Goal: Task Accomplishment & Management: Complete application form

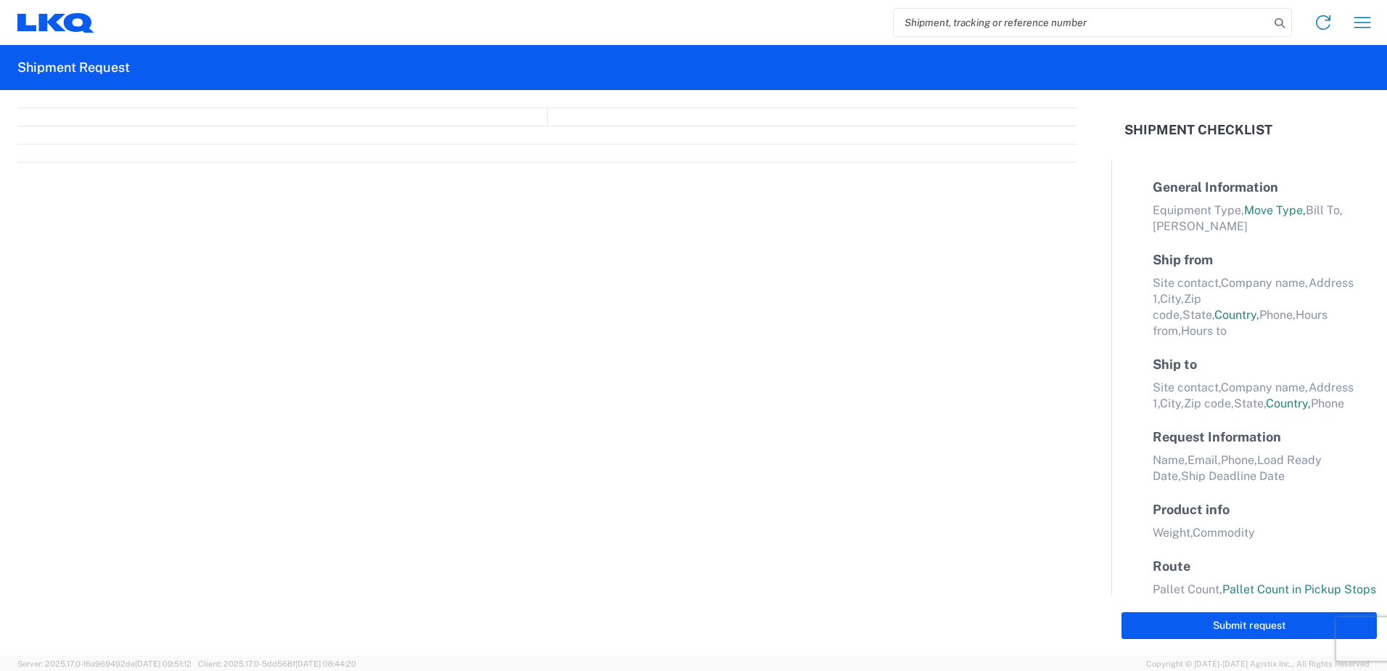
select select "FULL"
select select "LBS"
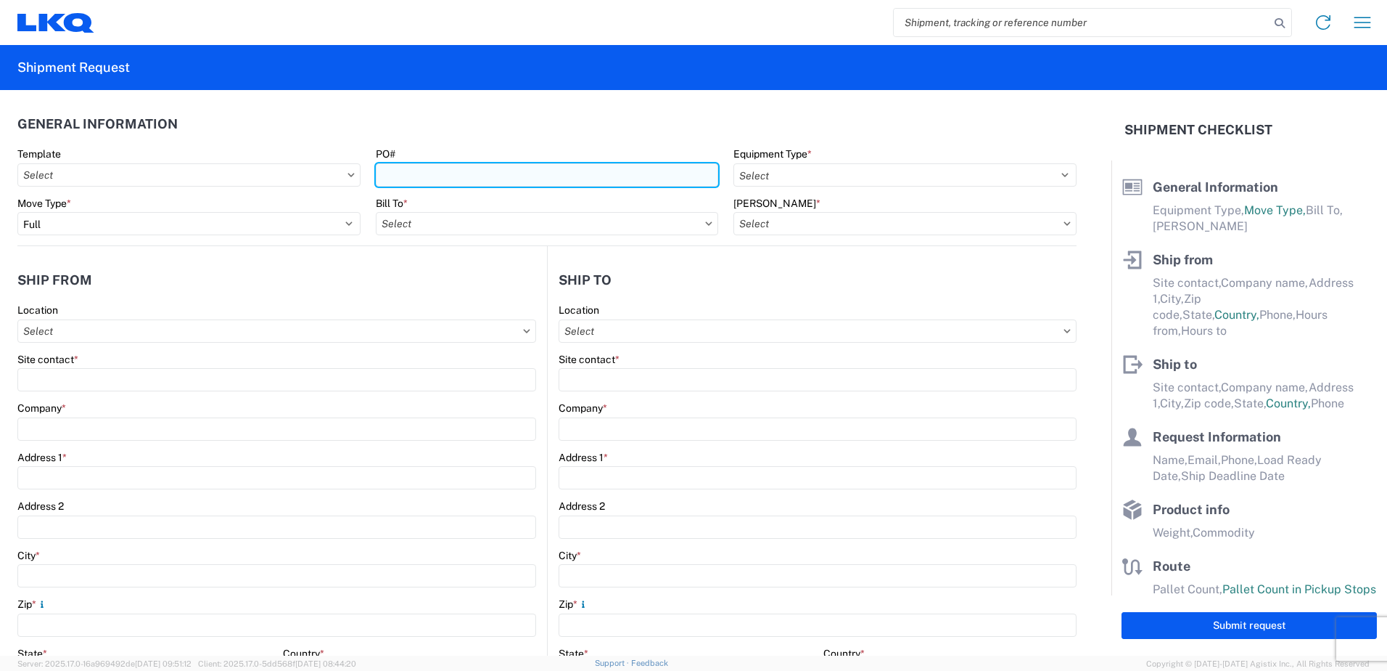
click at [391, 171] on input "PO#" at bounding box center [547, 174] width 343 height 23
click at [462, 172] on input "19-25710-12-2560-32" at bounding box center [547, 174] width 343 height 23
click at [497, 174] on input "19-25710-12-25609-32" at bounding box center [547, 174] width 343 height 23
type input "19-25710-12-25609-32-26155"
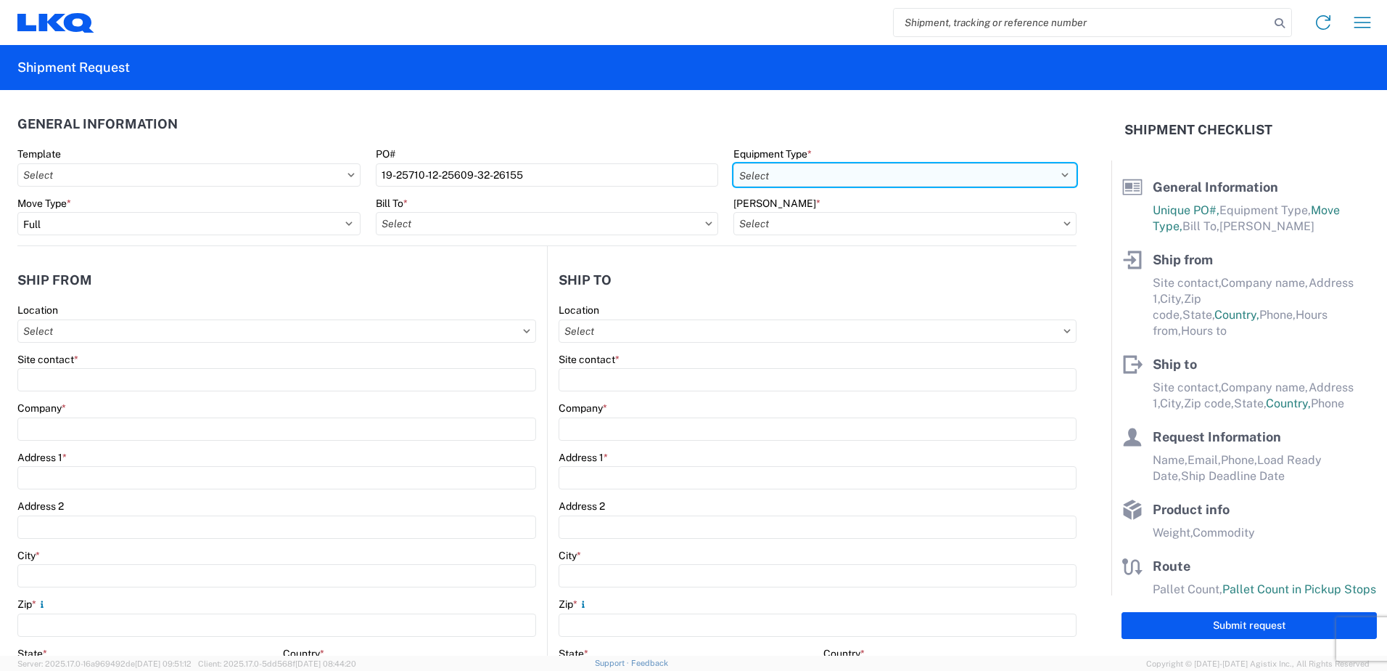
click at [1057, 173] on select "Select 53’ Dry Van Flatbed Dropdeck (van) Lowboy (flatbed) Rail" at bounding box center [905, 174] width 343 height 23
select select "STDV"
click at [734, 163] on select "Select 53’ Dry Van Flatbed Dropdeck (van) Lowboy (flatbed) Rail" at bounding box center [905, 174] width 343 height 23
click at [675, 224] on input "Bill To *" at bounding box center [547, 223] width 343 height 23
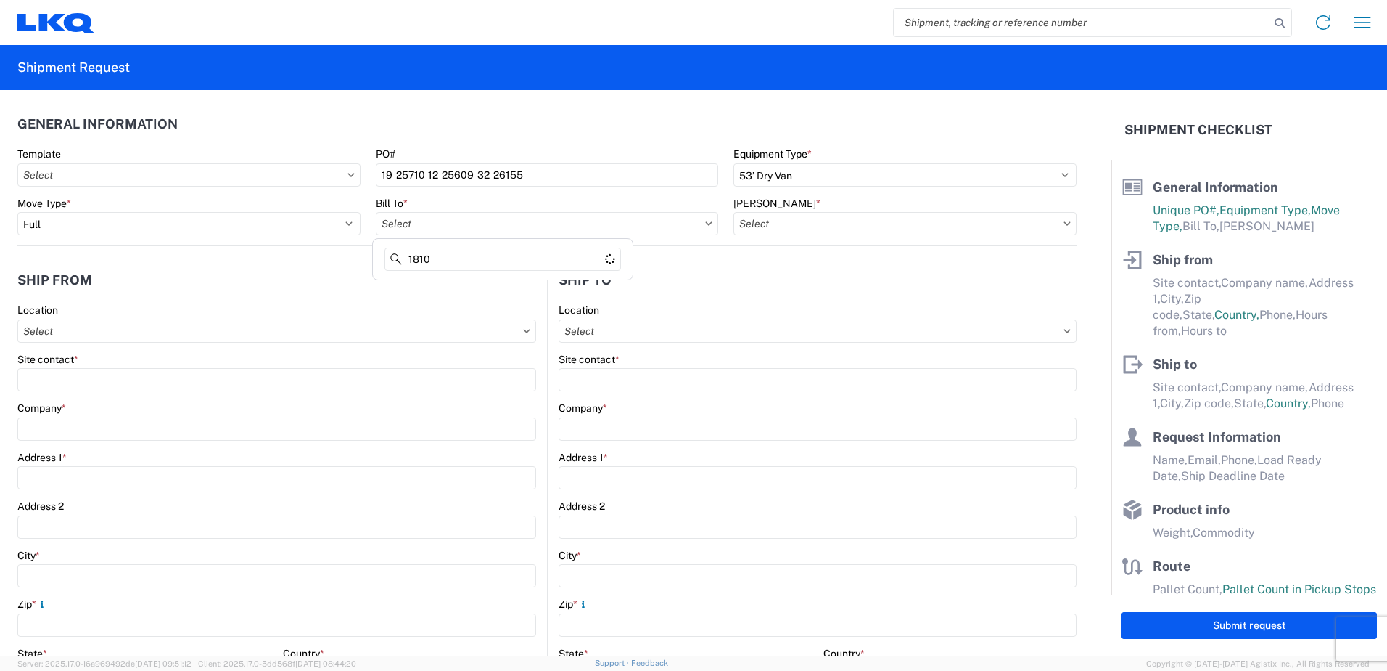
type input "1810"
click at [442, 287] on div "1810 - LKQ Heavy Duty Truck Core" at bounding box center [503, 287] width 254 height 23
type input "1810 - LKQ Heavy Duty Truck Core"
click at [827, 224] on input "[PERSON_NAME] *" at bounding box center [905, 223] width 343 height 23
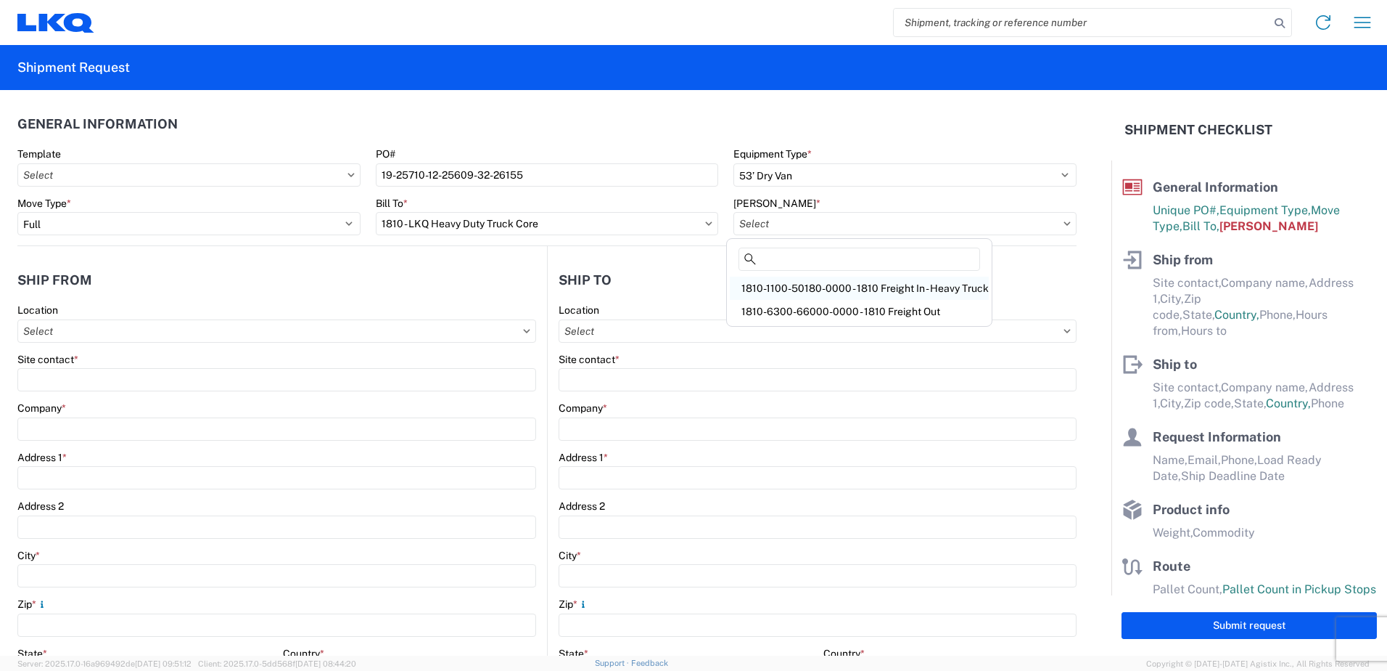
click at [851, 290] on div "1810-1100-50180-0000 - 1810 Freight In - Heavy Truck" at bounding box center [859, 287] width 259 height 23
type input "1810-1100-50180-0000 - 1810 Freight In - Heavy Truck"
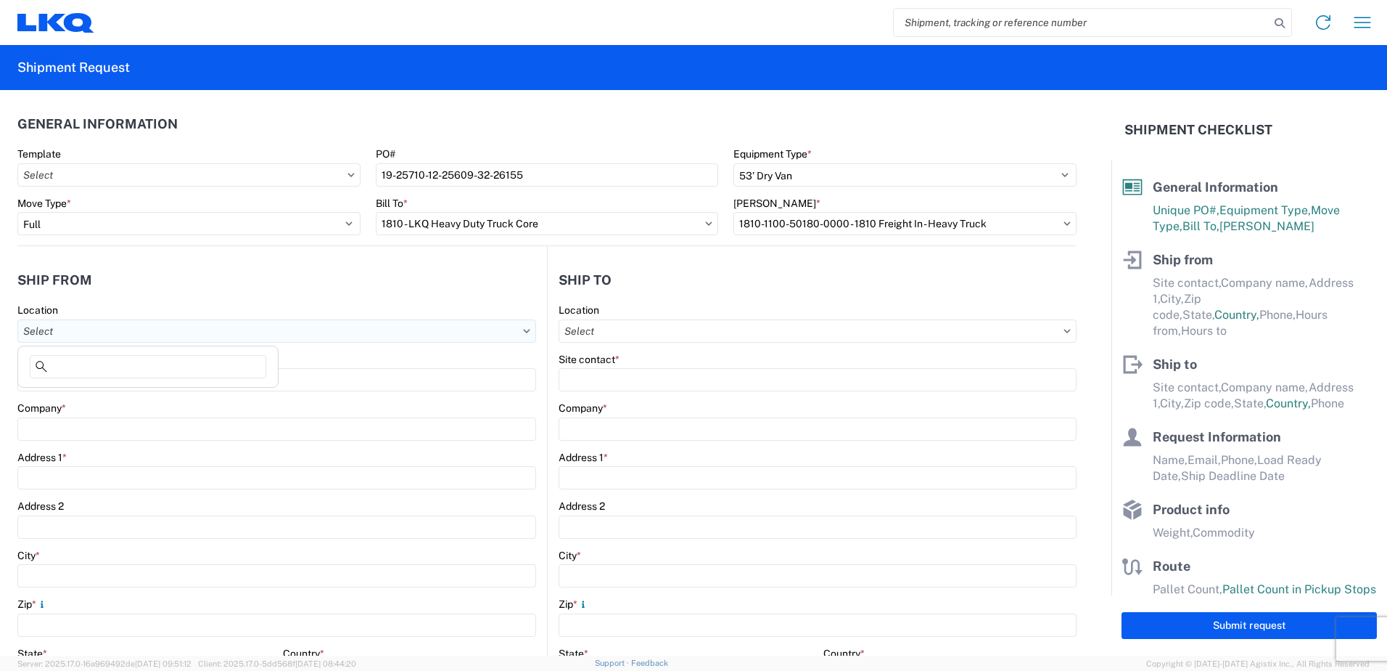
drag, startPoint x: 140, startPoint y: 333, endPoint x: 141, endPoint y: 321, distance: 12.4
click at [140, 330] on input "Location" at bounding box center [276, 330] width 519 height 23
type input "1823"
click at [86, 395] on div "1823 - LKQ KC Truck Parts - [US_STATE]" at bounding box center [148, 395] width 254 height 23
type input "1823 - LKQ KC Truck Parts - [US_STATE]"
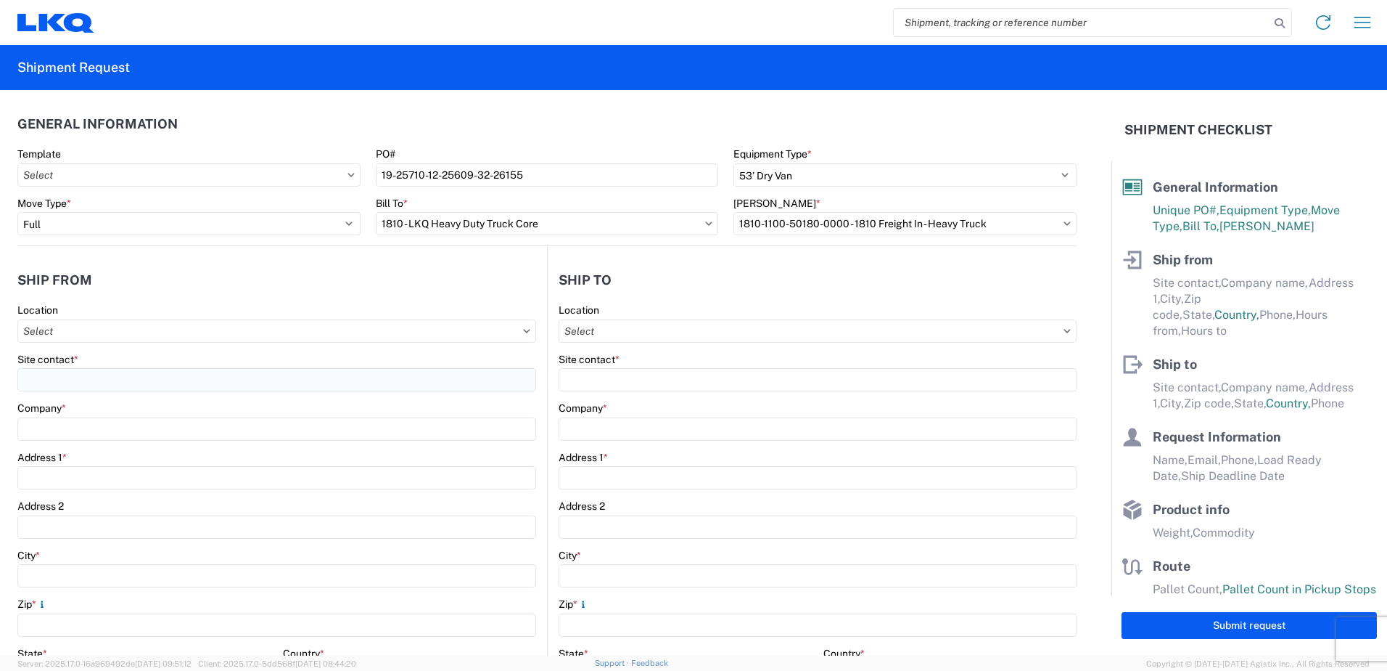
type input "LKQ Corporation"
type input "[STREET_ADDRESS][PERSON_NAME]"
type input "[PERSON_NAME]"
type input "59101"
select select "MT"
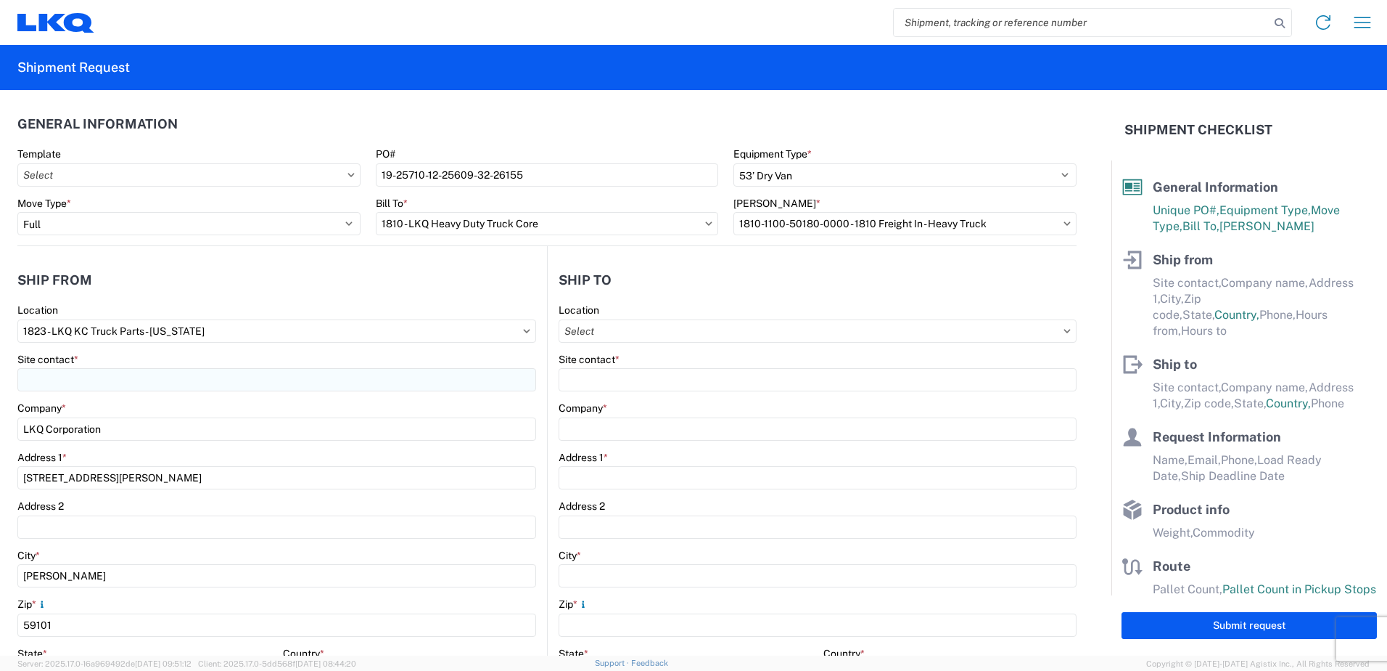
select select "US"
type input "08:00"
type input "17:00"
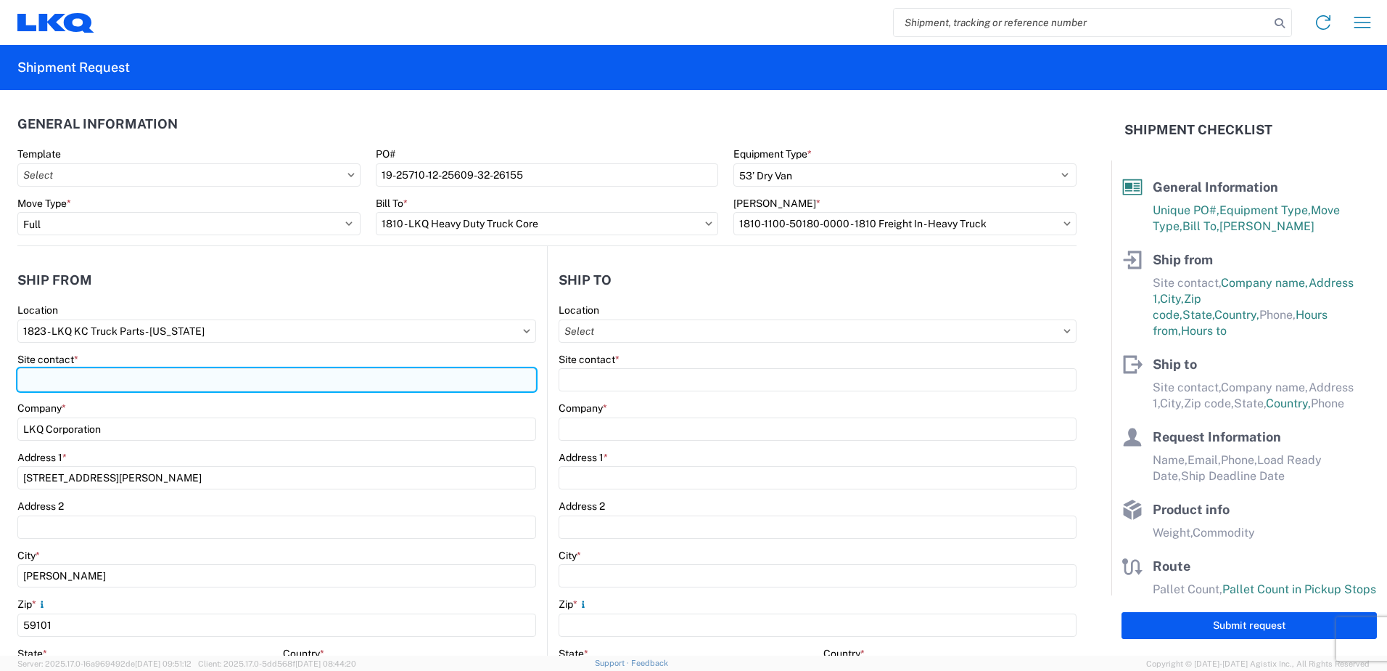
click at [52, 381] on input "Site contact *" at bounding box center [276, 379] width 519 height 23
type input "a"
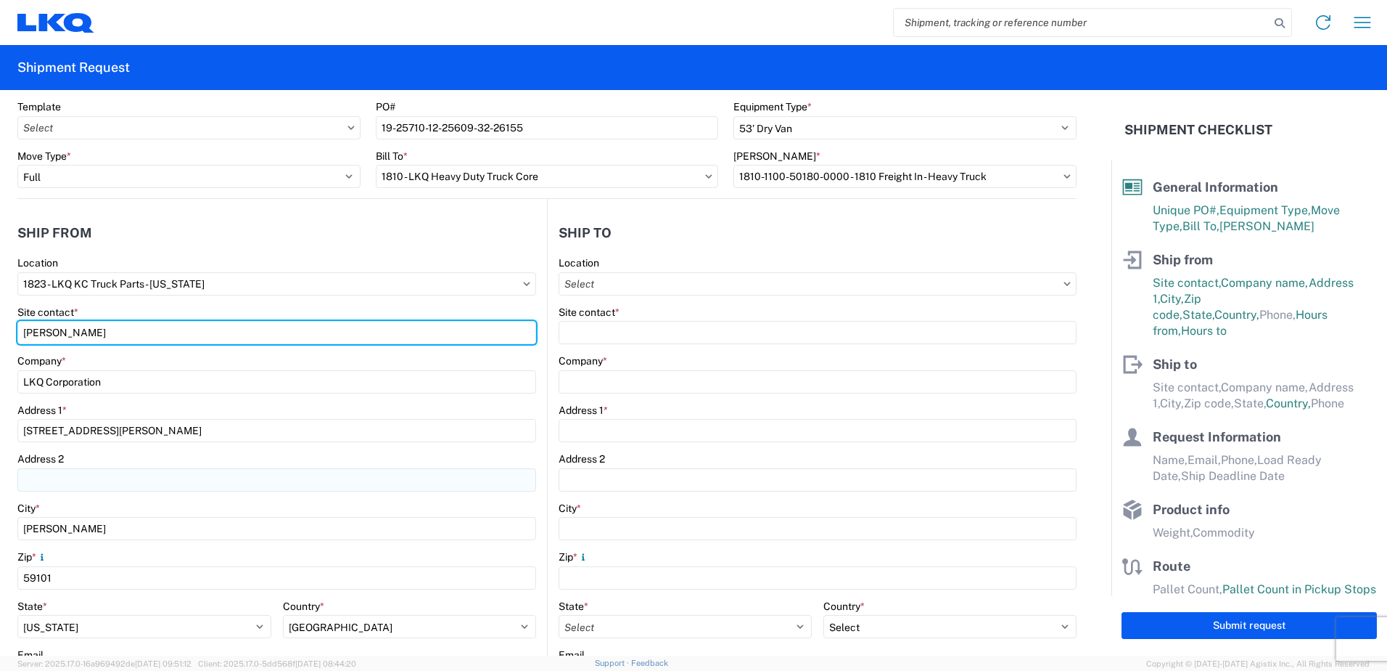
scroll to position [145, 0]
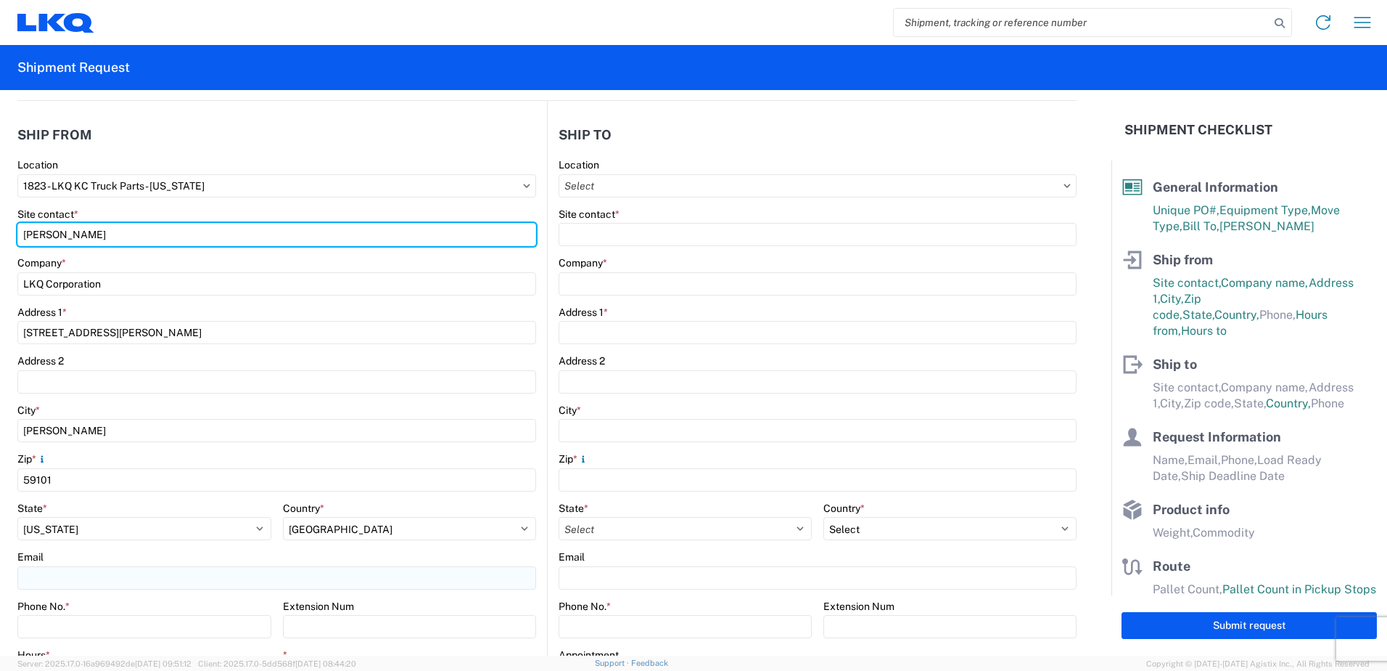
type input "[PERSON_NAME]"
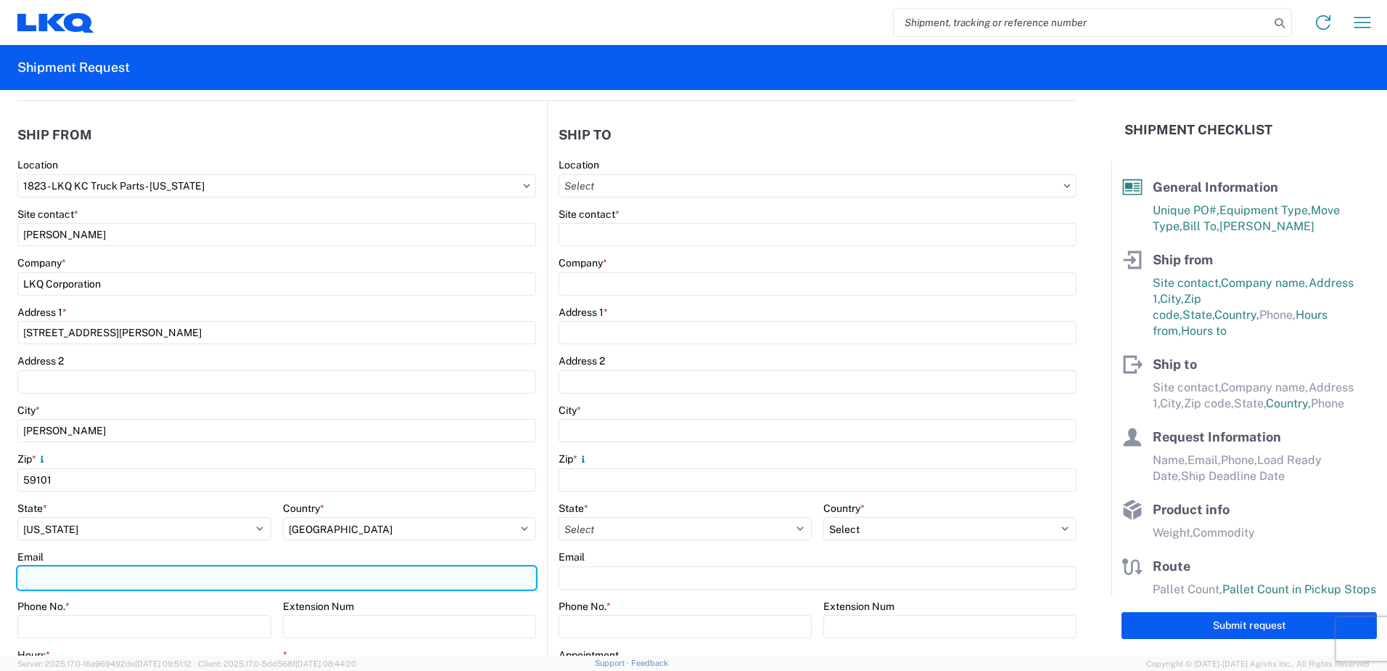
click at [25, 575] on input "Email" at bounding box center [276, 577] width 519 height 23
drag, startPoint x: 45, startPoint y: 582, endPoint x: -25, endPoint y: 575, distance: 70.7
click at [0, 575] on html "Home Shipment request Shipment tracking Shipment Request General Information Te…" at bounding box center [693, 335] width 1387 height 671
paste input "[EMAIL_ADDRESS][DOMAIN_NAME]"
type input "[EMAIL_ADDRESS][DOMAIN_NAME]"
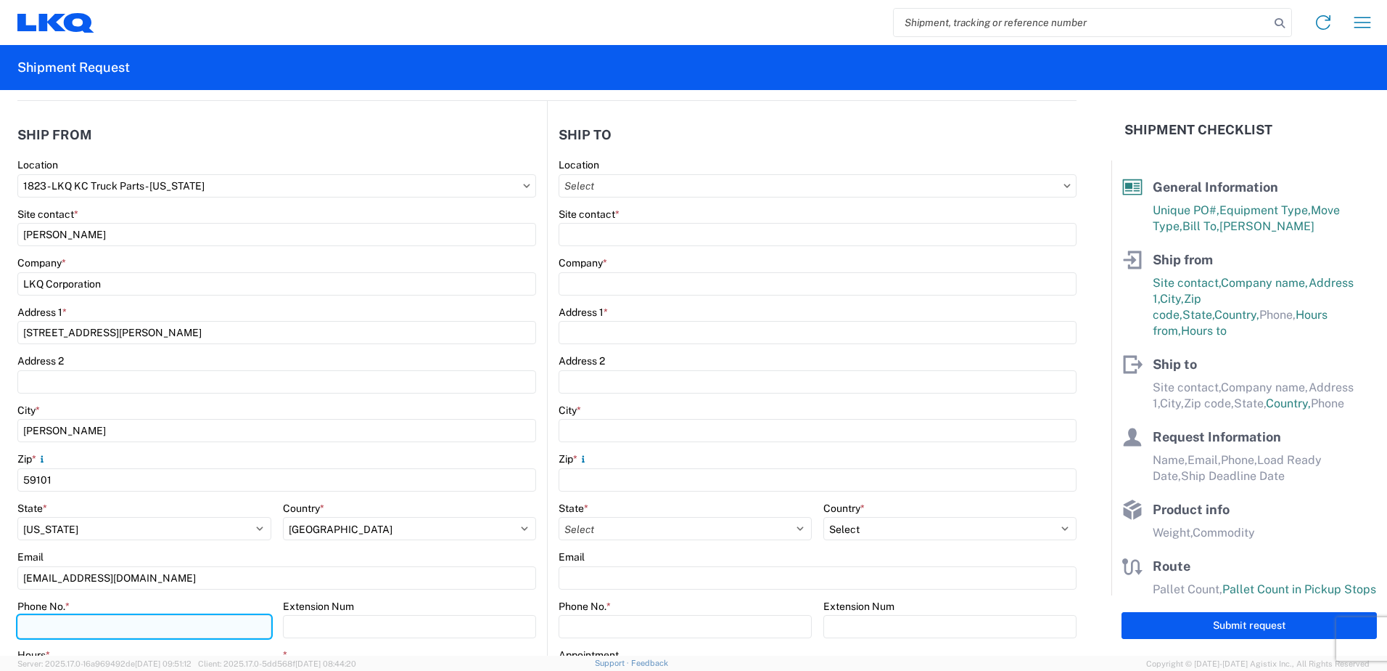
click at [55, 625] on input "Phone No. *" at bounding box center [144, 626] width 254 height 23
paste input "[PHONE_NUMBER]"
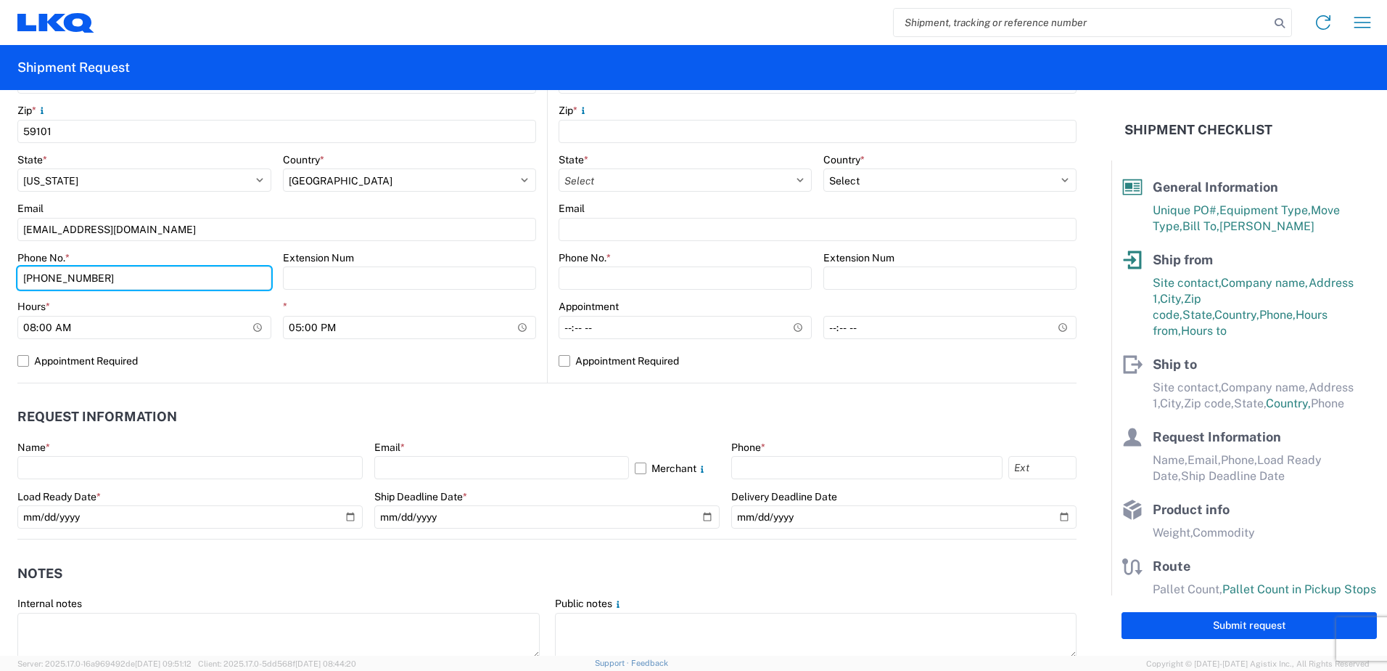
scroll to position [508, 0]
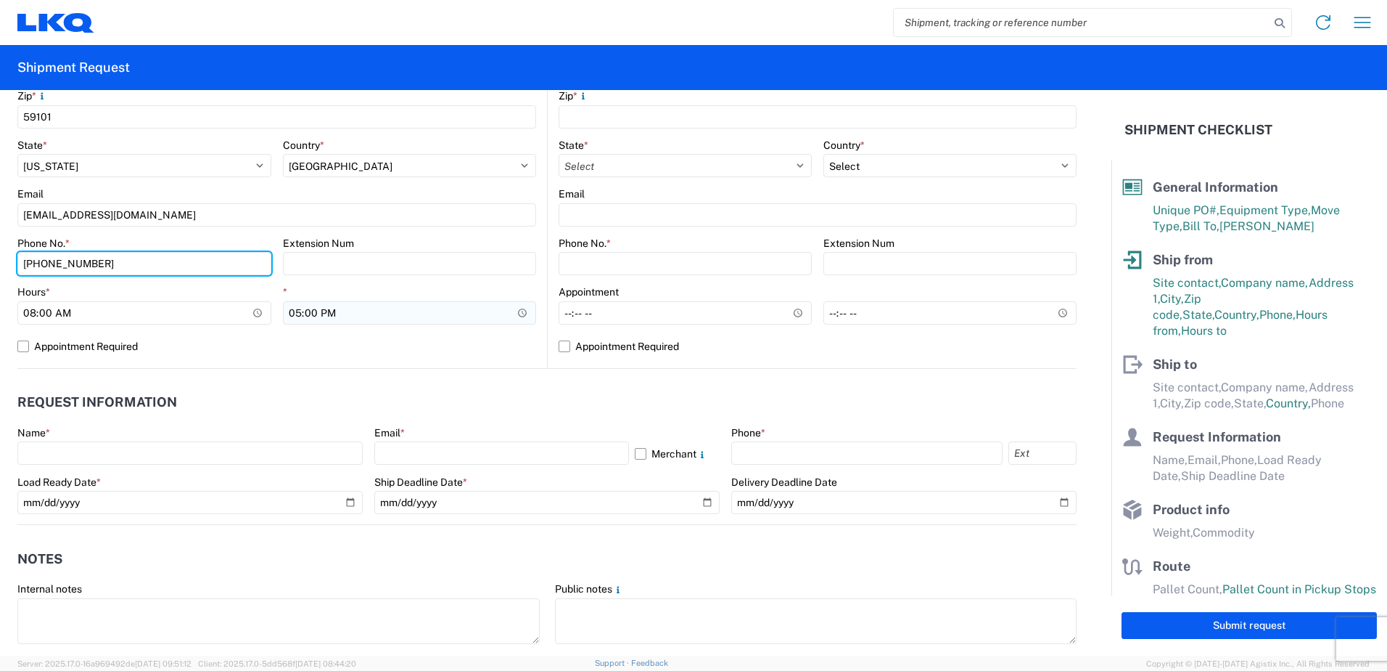
type input "[PHONE_NUMBER]"
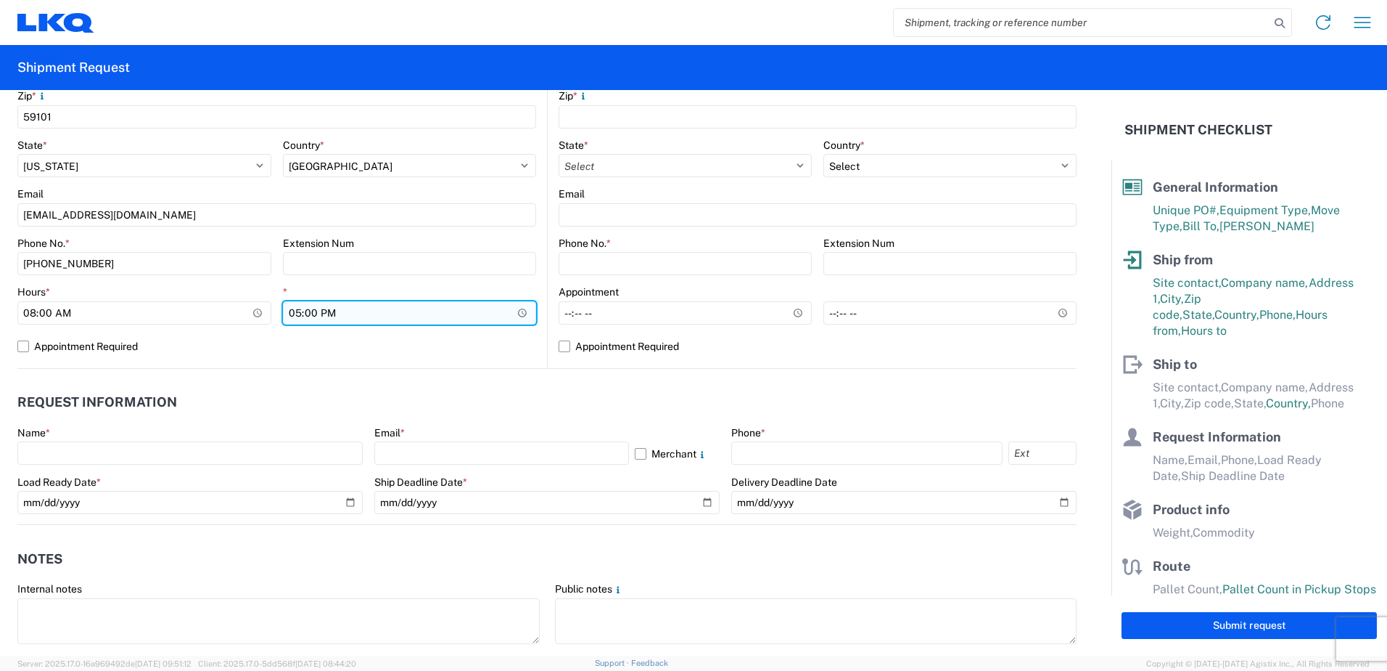
click at [294, 316] on input "17:00" at bounding box center [410, 312] width 254 height 23
type input "15:00"
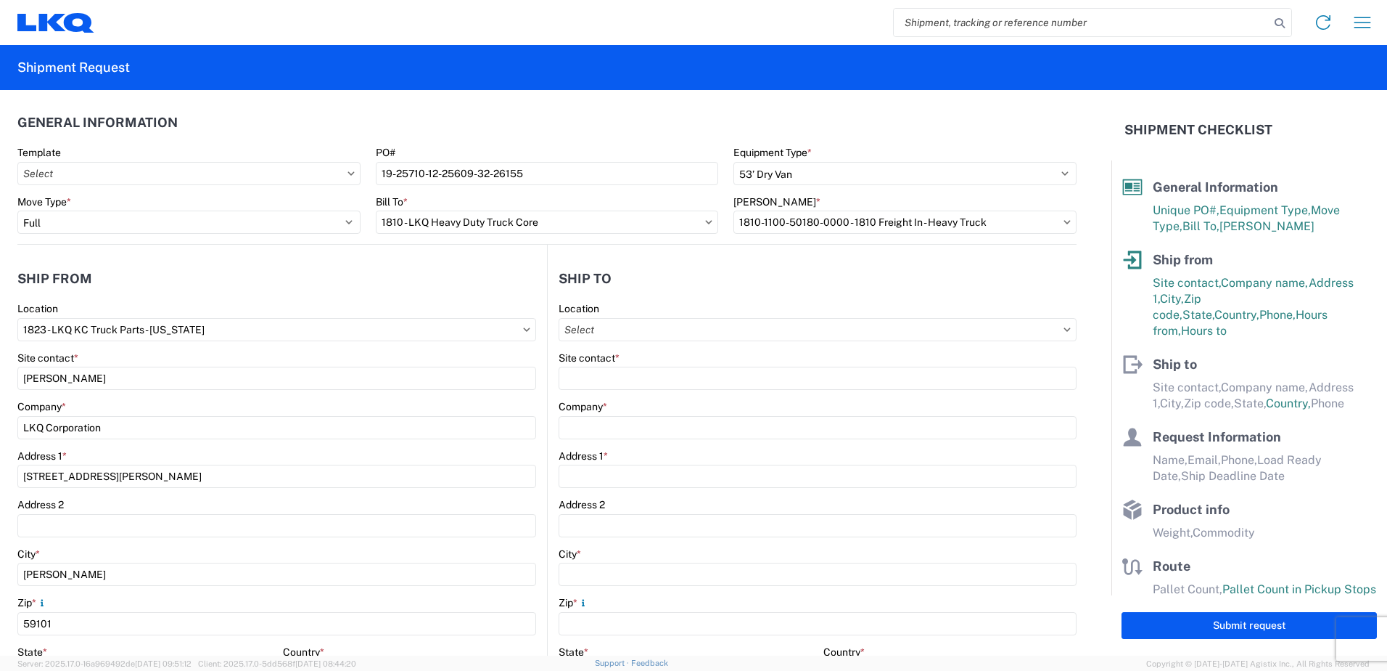
scroll to position [0, 0]
click at [617, 328] on input "Location" at bounding box center [818, 330] width 518 height 23
type input "1810"
click at [656, 396] on div "1810 - LKQ Heavy Duty Truck Core" at bounding box center [684, 395] width 254 height 23
type input "1810 - LKQ Heavy Duty Truck Core"
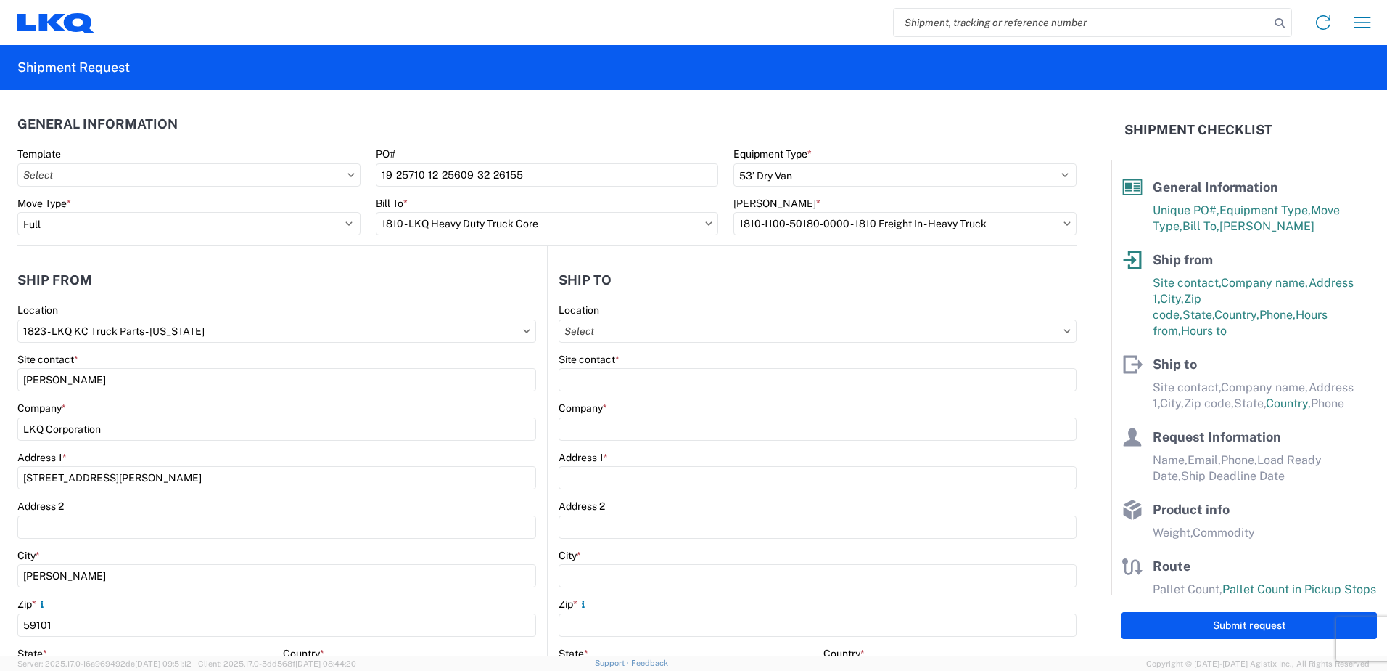
type input "LKQ Corporation"
type input "[STREET_ADDRESS]"
type input "Lansing"
type input "60438"
select select "US"
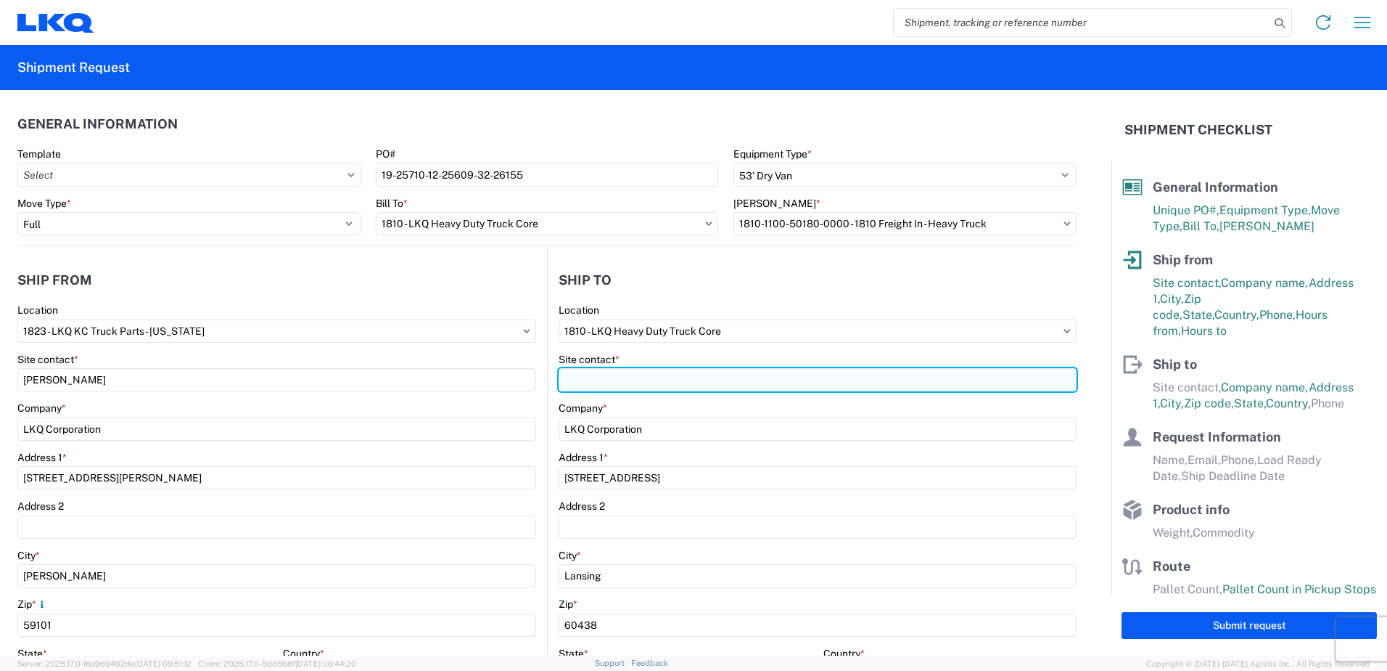
click at [621, 382] on input "Site contact *" at bounding box center [818, 379] width 518 height 23
type input "[PERSON_NAME]"
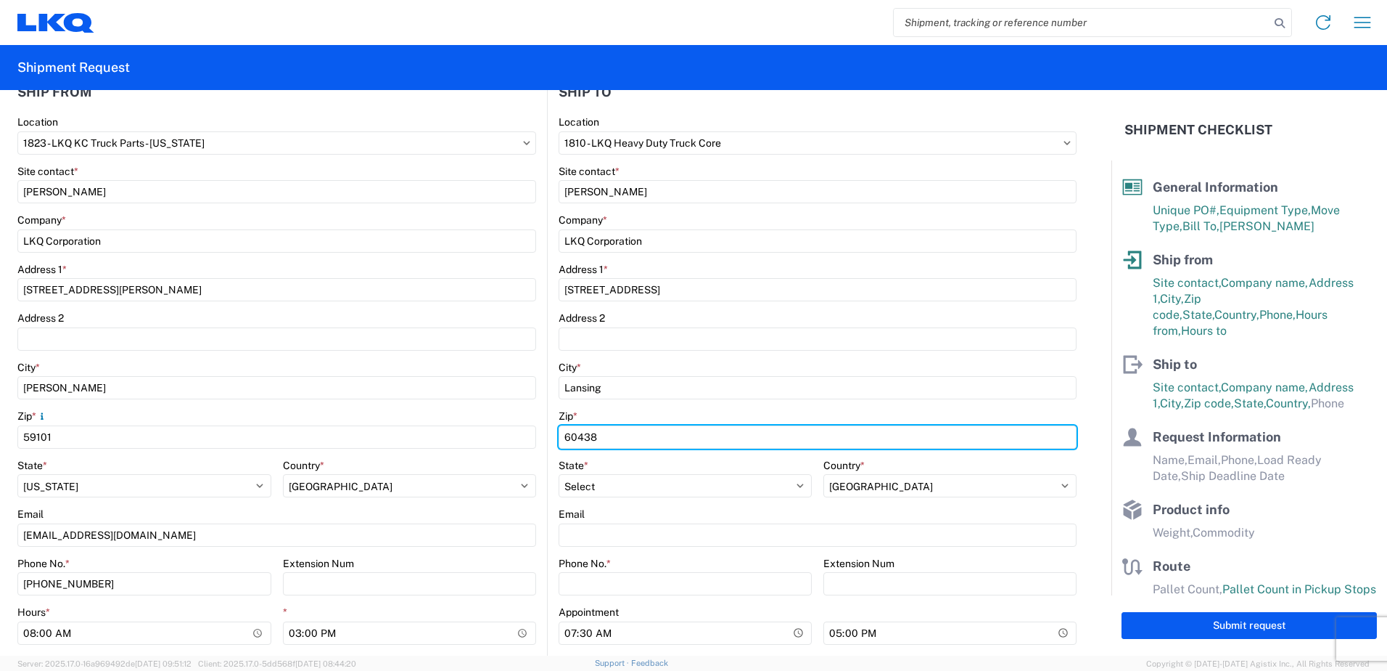
scroll to position [218, 0]
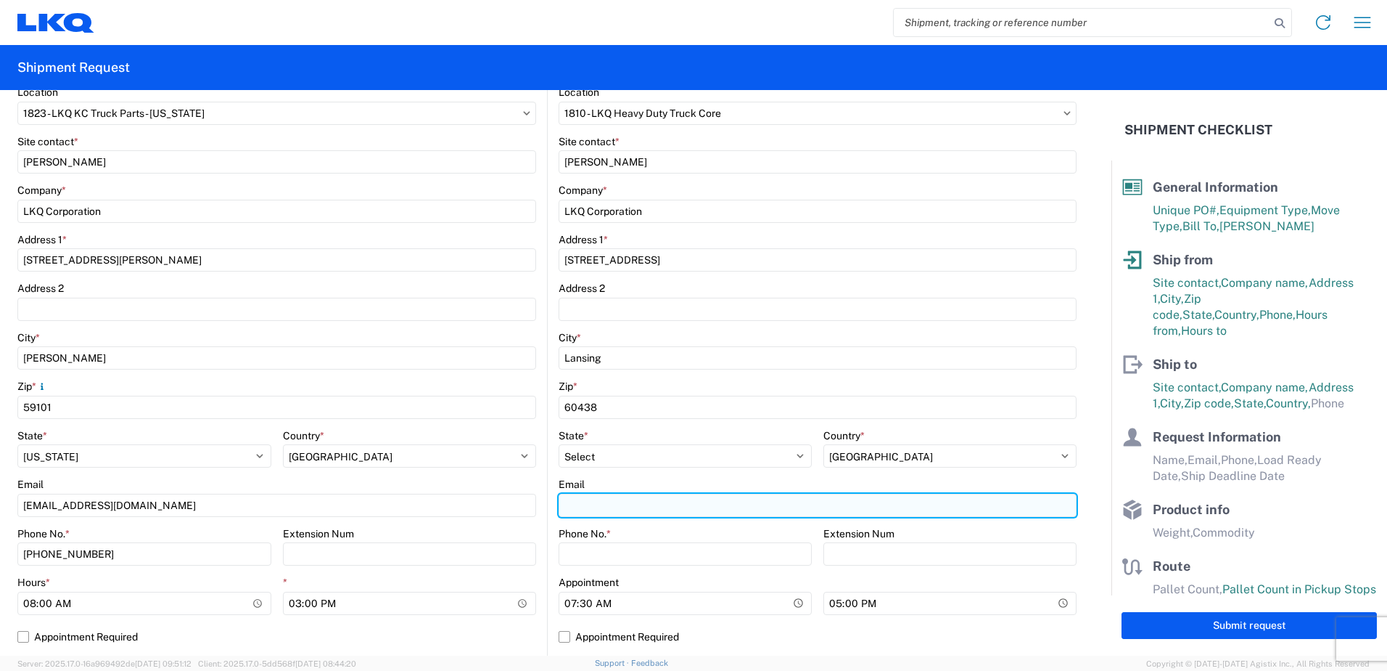
drag, startPoint x: 570, startPoint y: 503, endPoint x: 559, endPoint y: 496, distance: 12.5
click at [570, 503] on input "Email" at bounding box center [818, 504] width 518 height 23
type input "[EMAIL_ADDRESS][DOMAIN_NAME]"
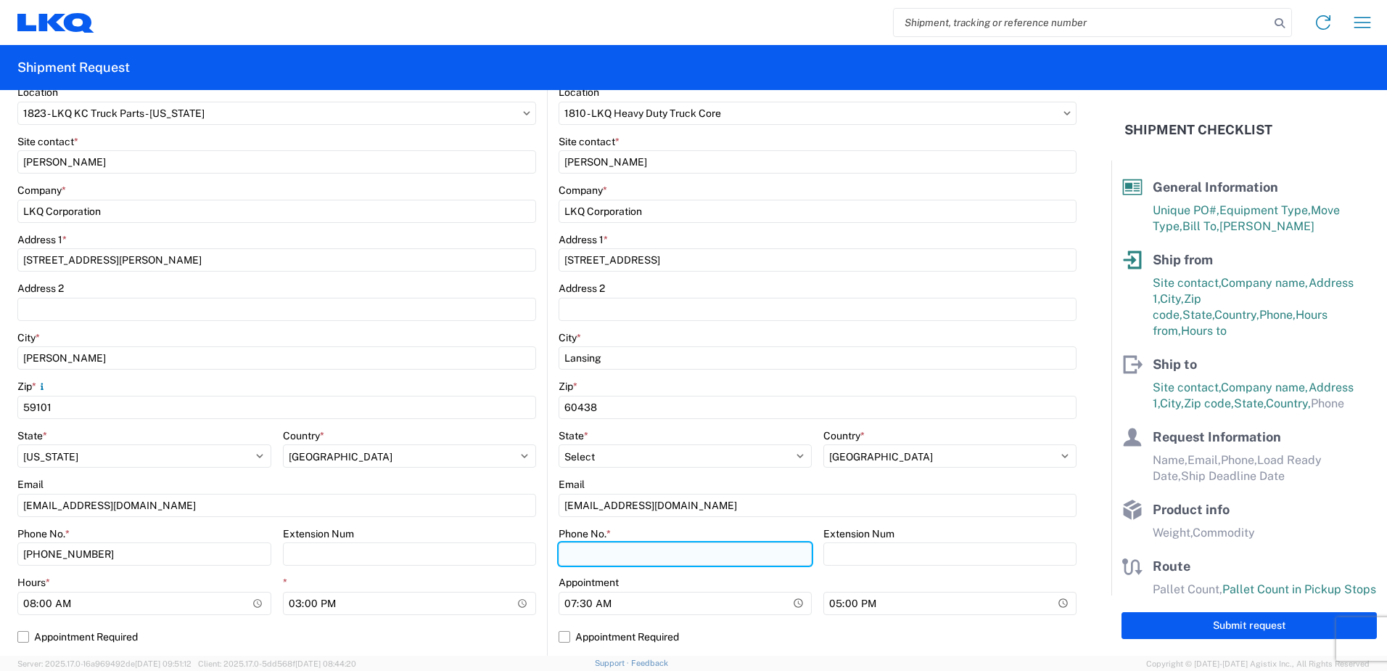
click at [578, 549] on input "Phone No. *" at bounding box center [685, 553] width 253 height 23
type input "7084416512"
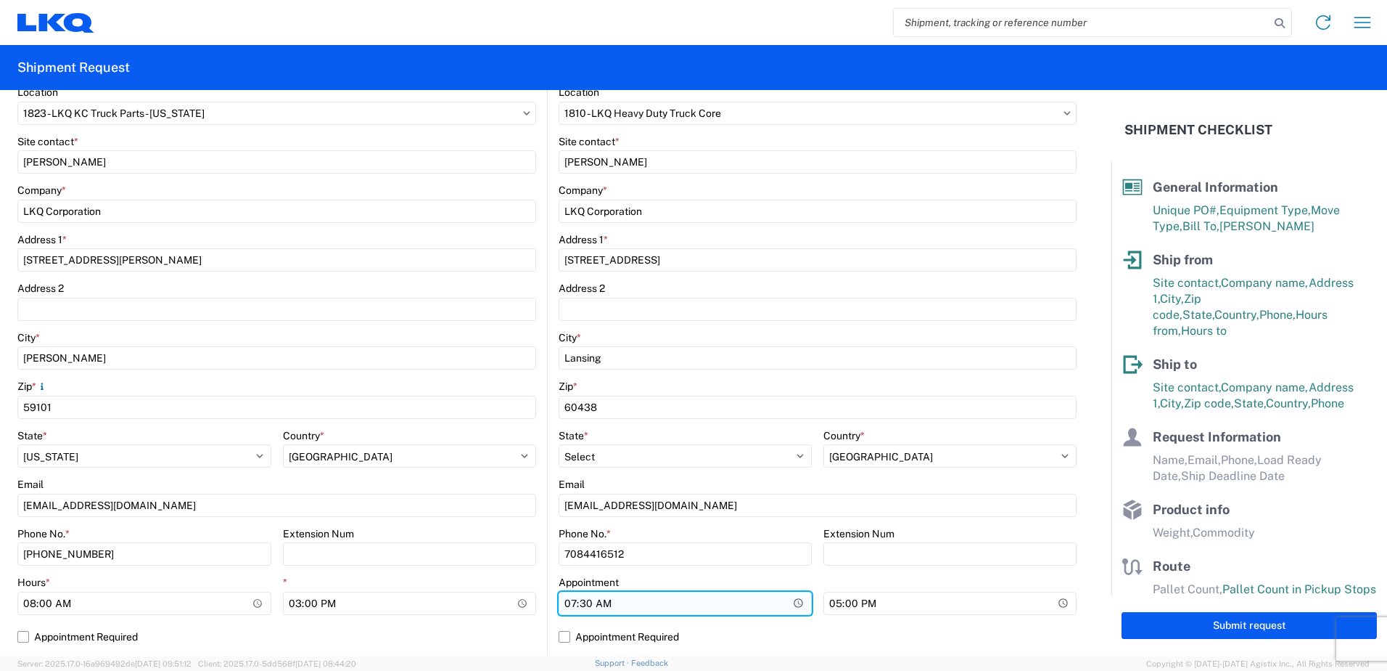
click at [271, 603] on input "07:30" at bounding box center [144, 602] width 254 height 23
type input "08:00"
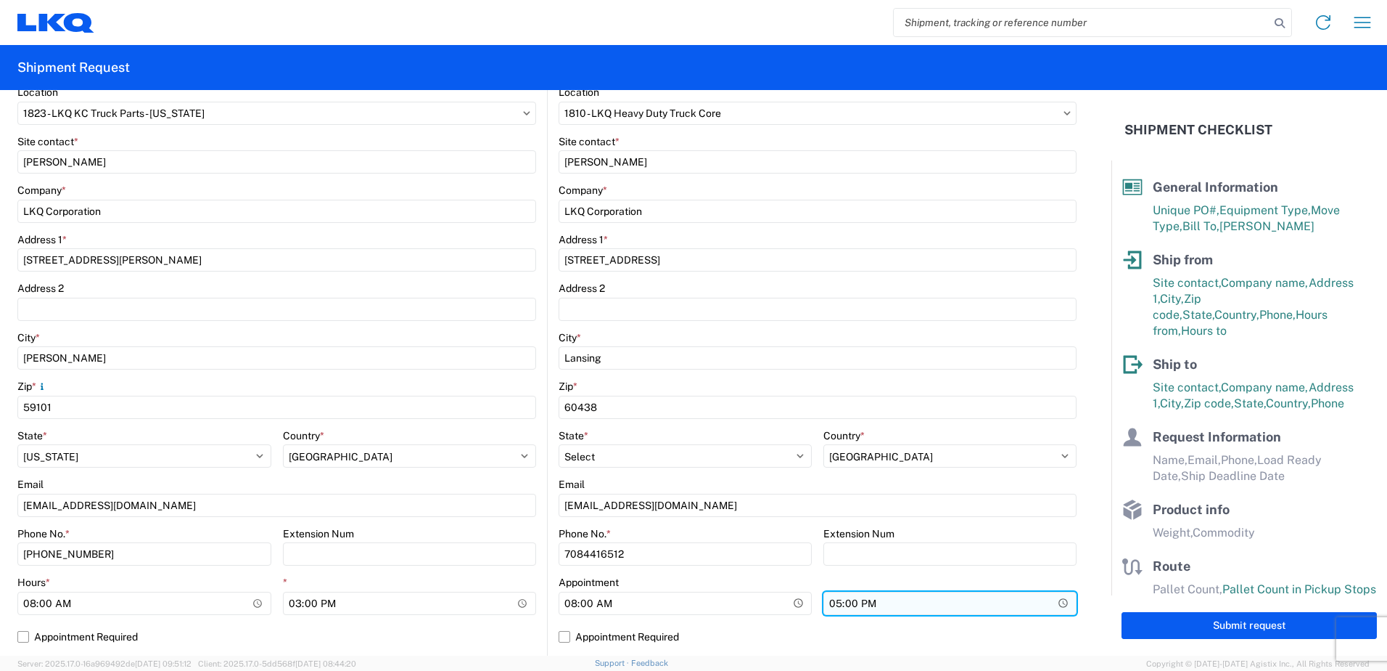
click at [830, 603] on input "17:00" at bounding box center [950, 602] width 253 height 23
type input "15:00"
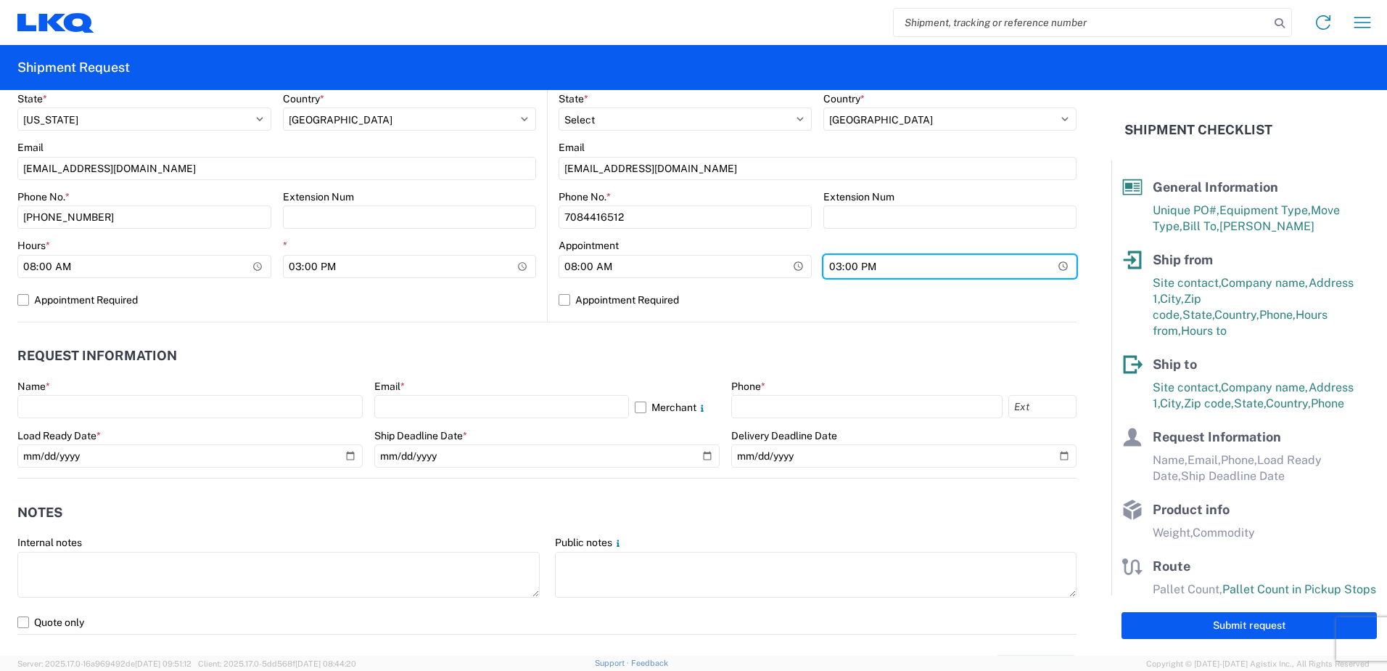
scroll to position [581, 0]
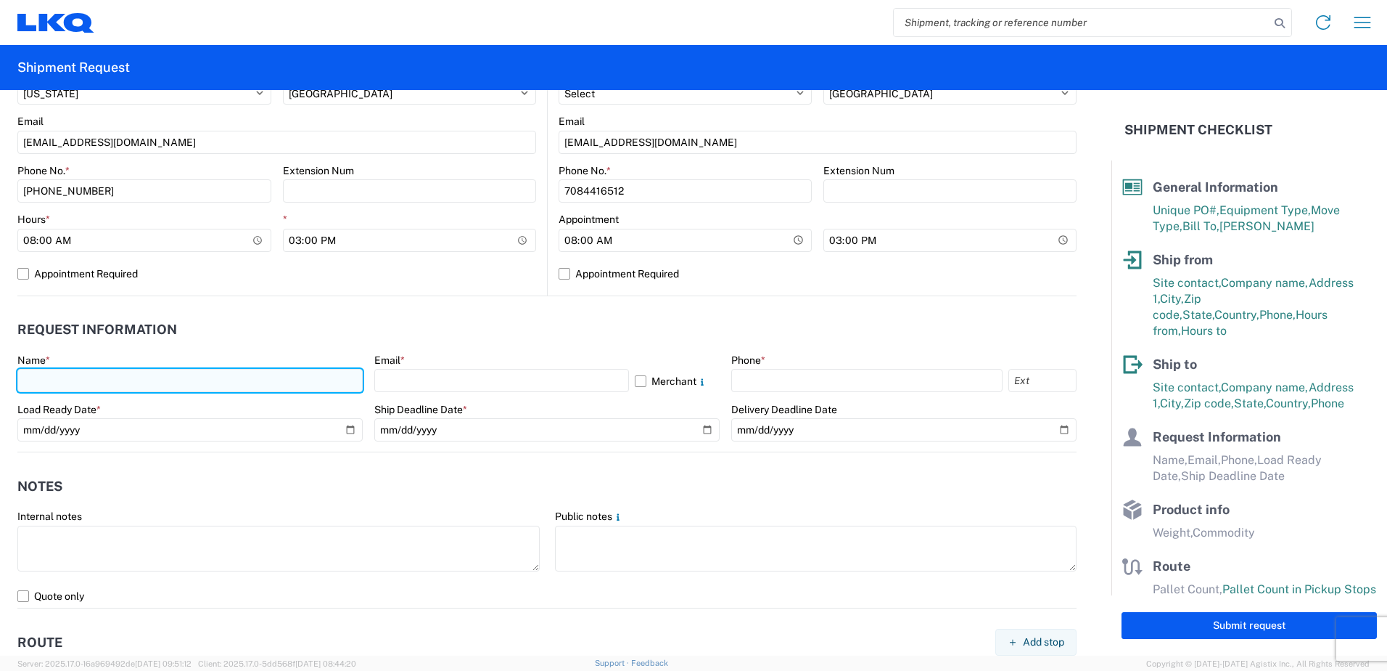
click at [62, 378] on input "text" at bounding box center [189, 380] width 345 height 23
type input "[PERSON_NAME]"
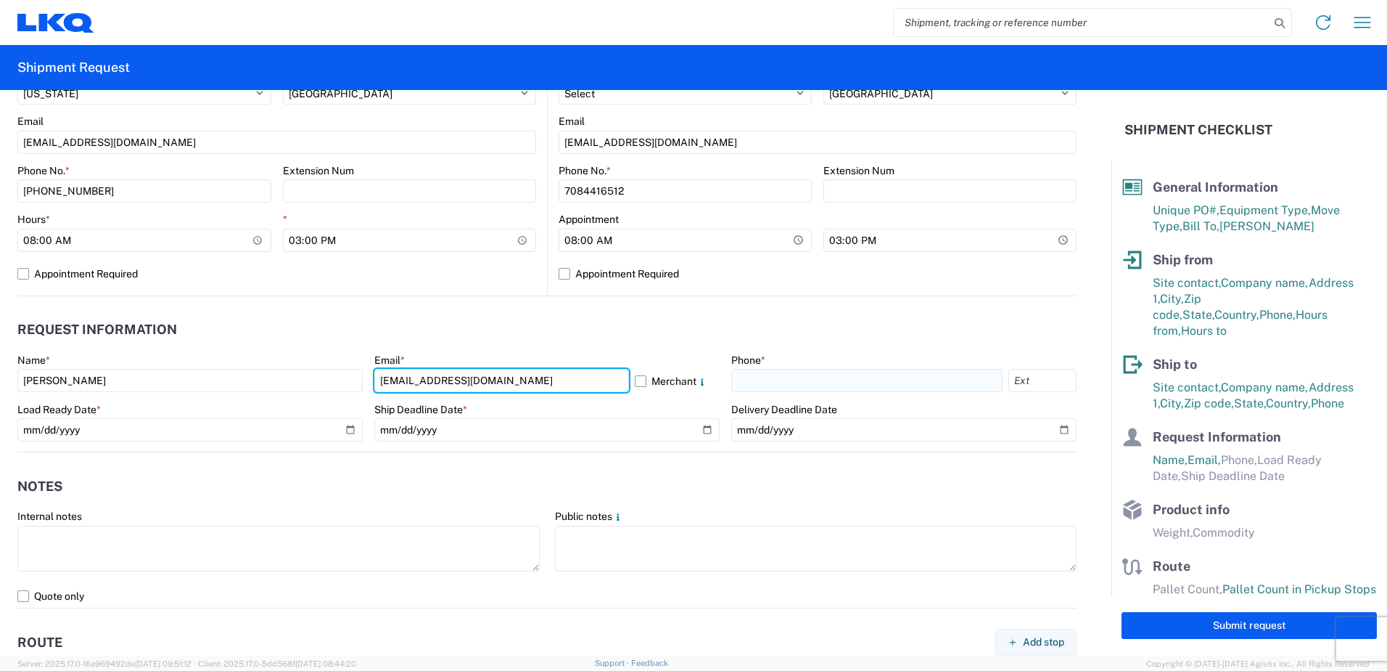
type input "[EMAIL_ADDRESS][DOMAIN_NAME]"
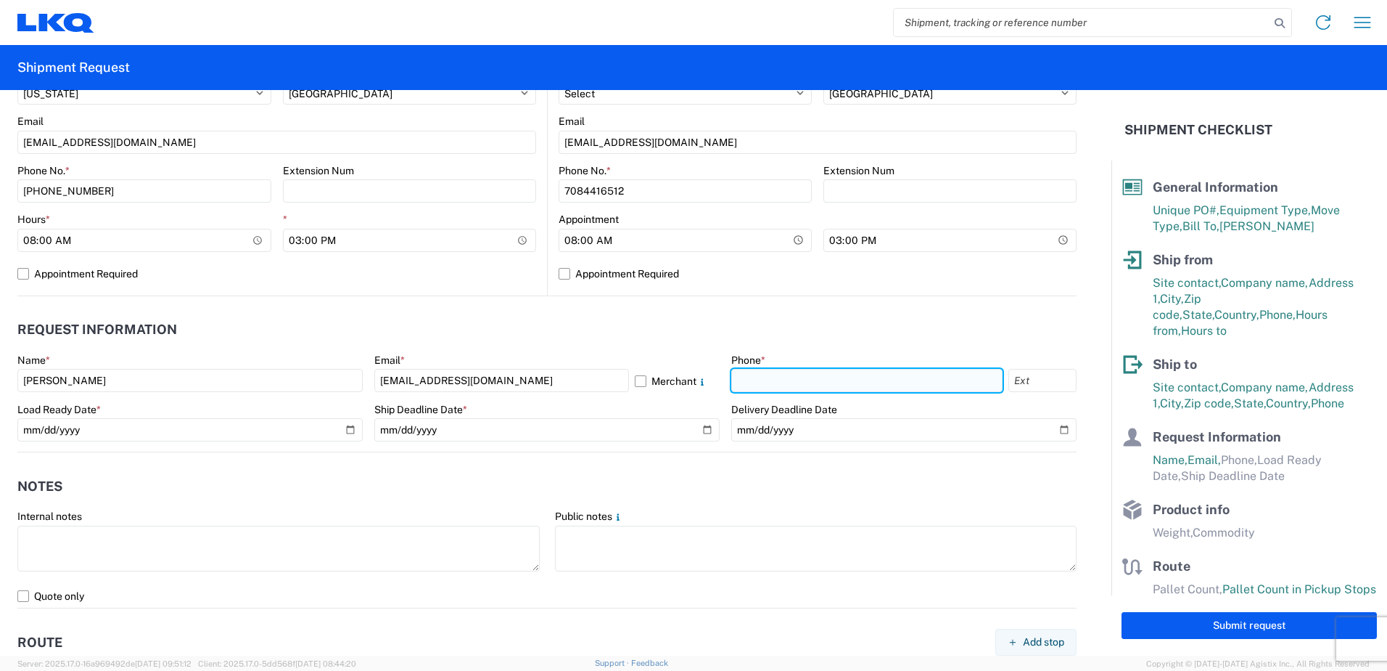
click at [771, 382] on input "text" at bounding box center [866, 380] width 271 height 23
type input "4176303148"
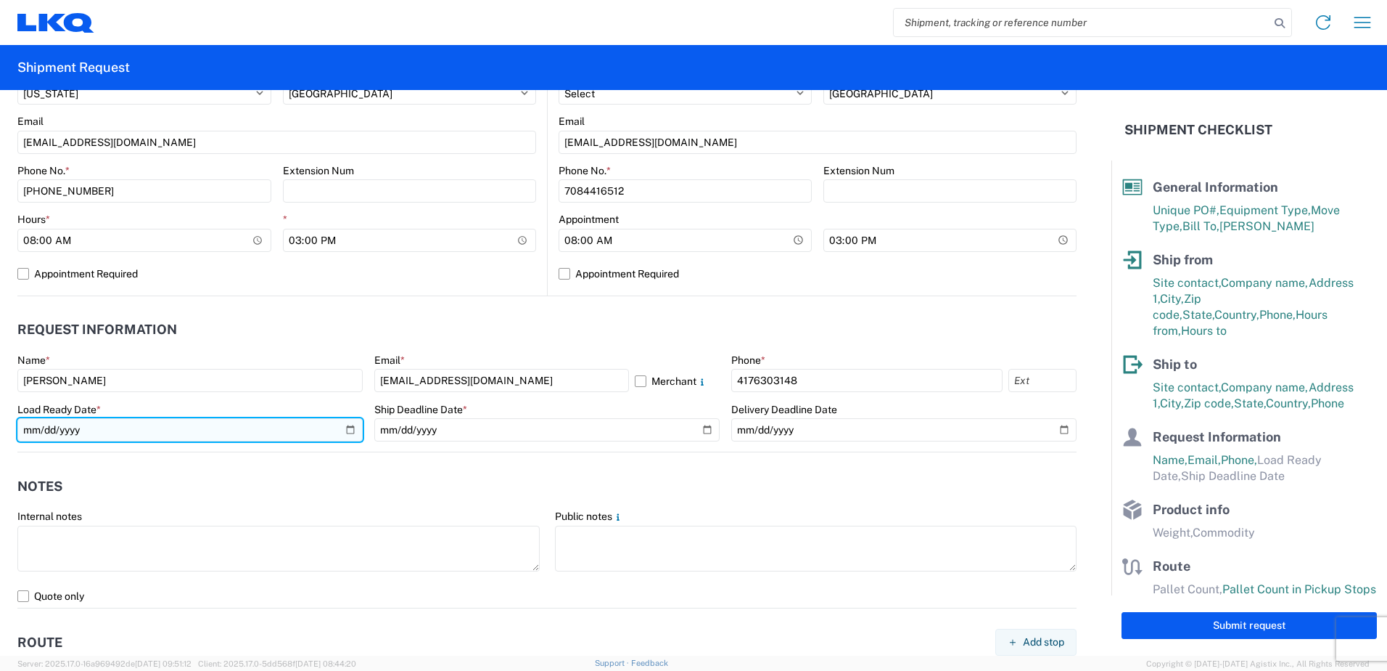
click at [348, 429] on input "date" at bounding box center [189, 429] width 345 height 23
type input "[DATE]"
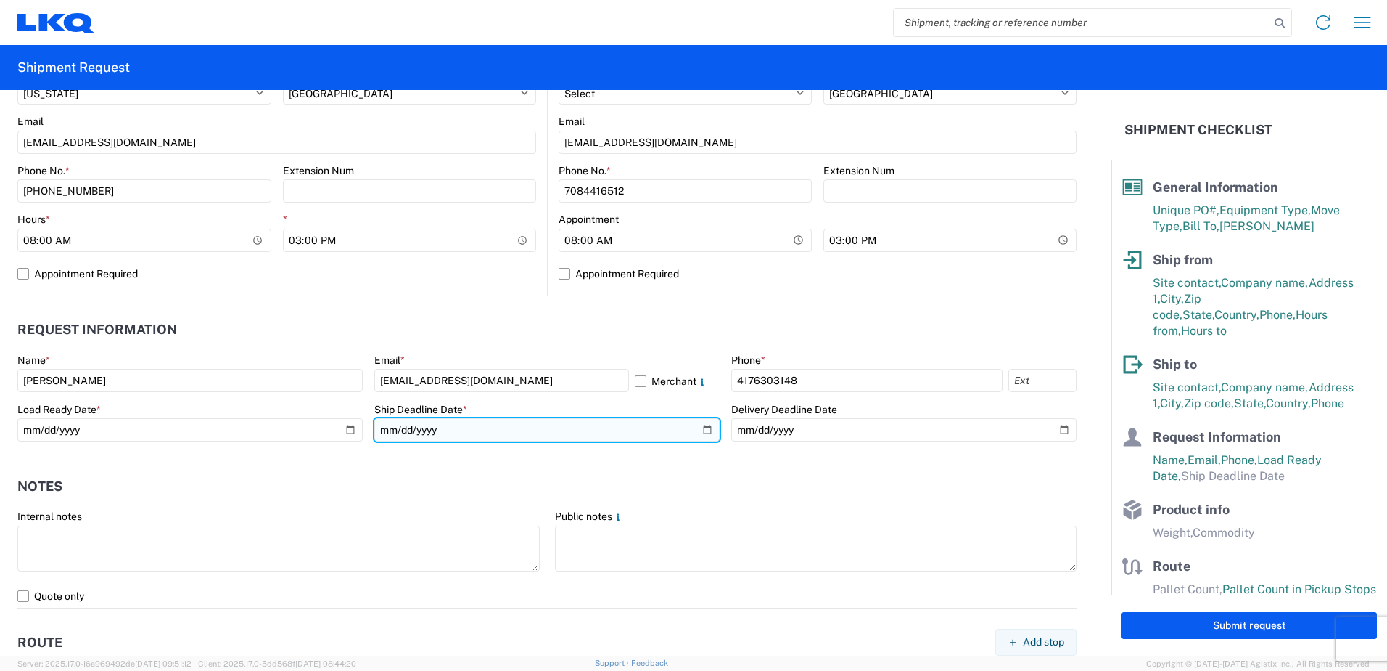
drag, startPoint x: 701, startPoint y: 432, endPoint x: 692, endPoint y: 425, distance: 11.9
click at [698, 430] on input "date" at bounding box center [546, 429] width 345 height 23
type input "[DATE]"
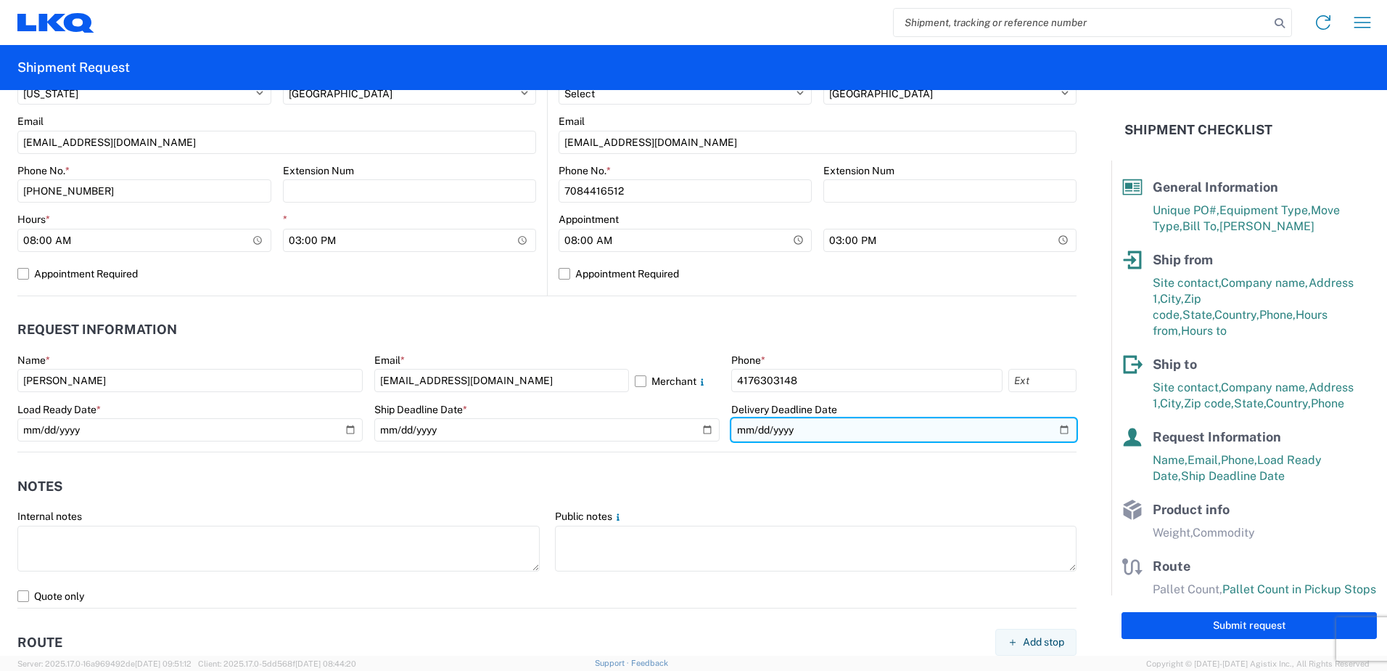
click at [1054, 430] on input "date" at bounding box center [903, 429] width 345 height 23
type input "[DATE]"
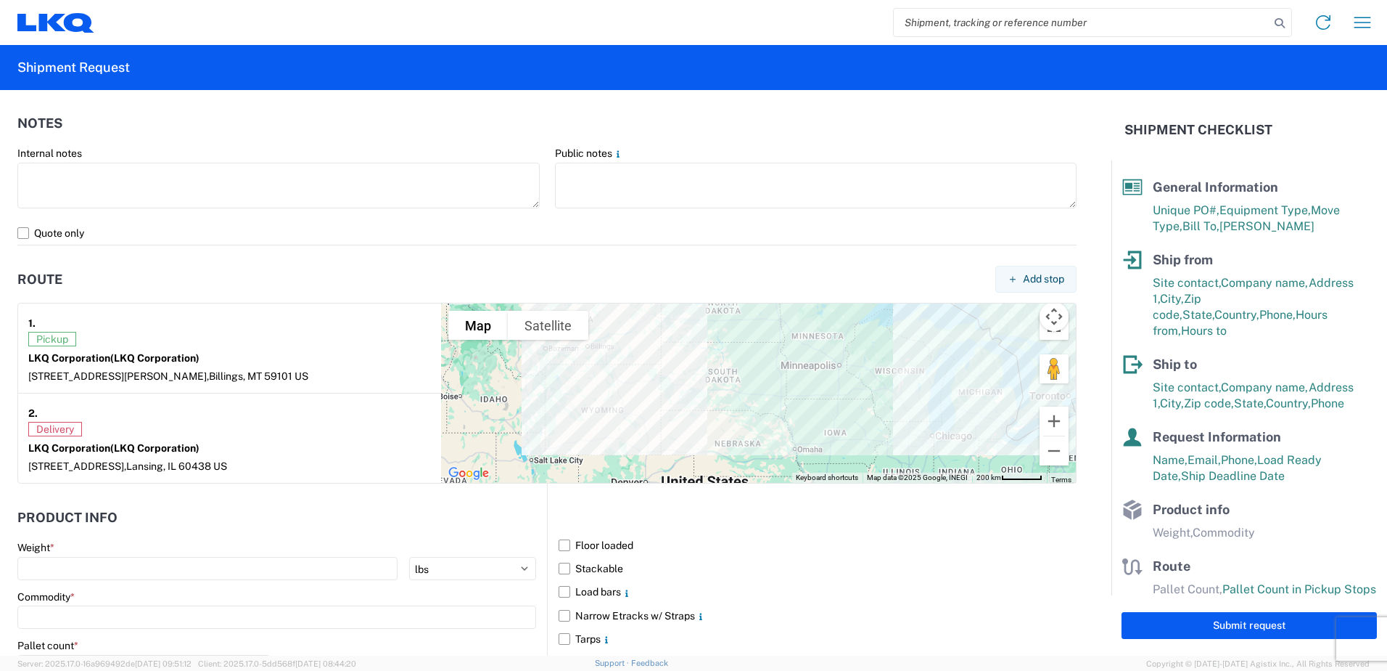
scroll to position [1016, 0]
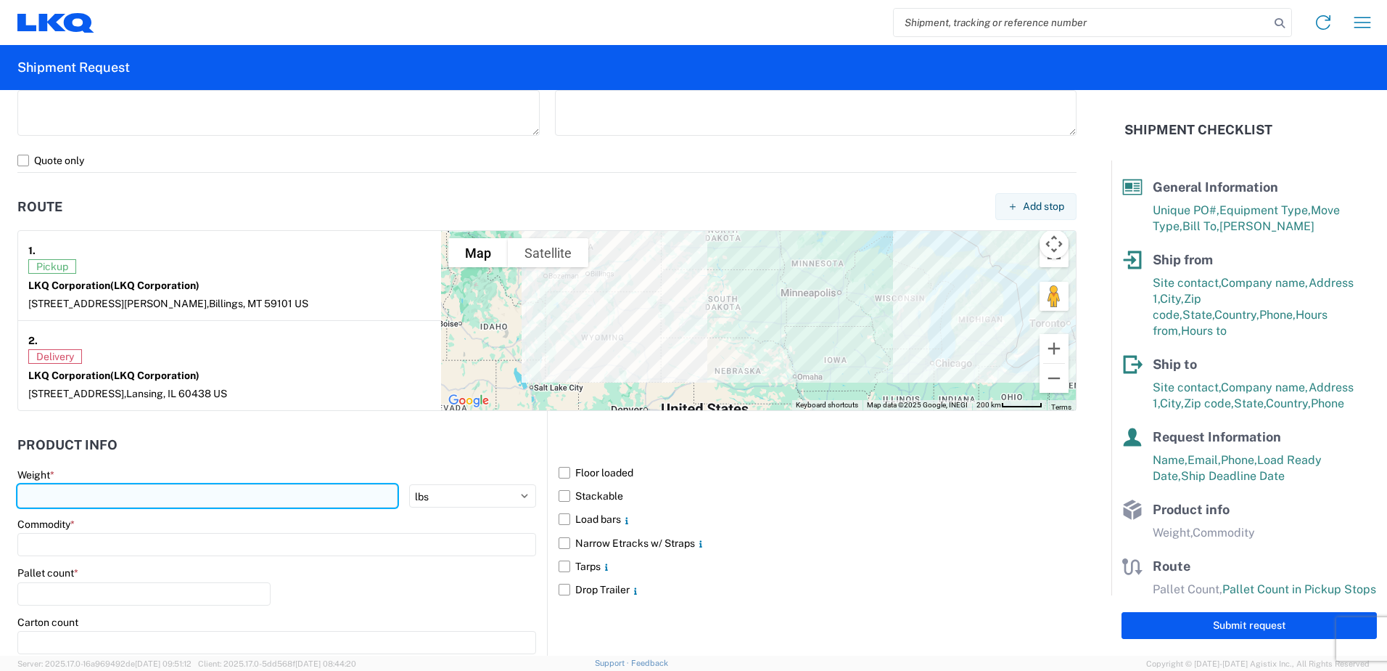
click at [79, 496] on input "number" at bounding box center [207, 495] width 380 height 23
type input "35000"
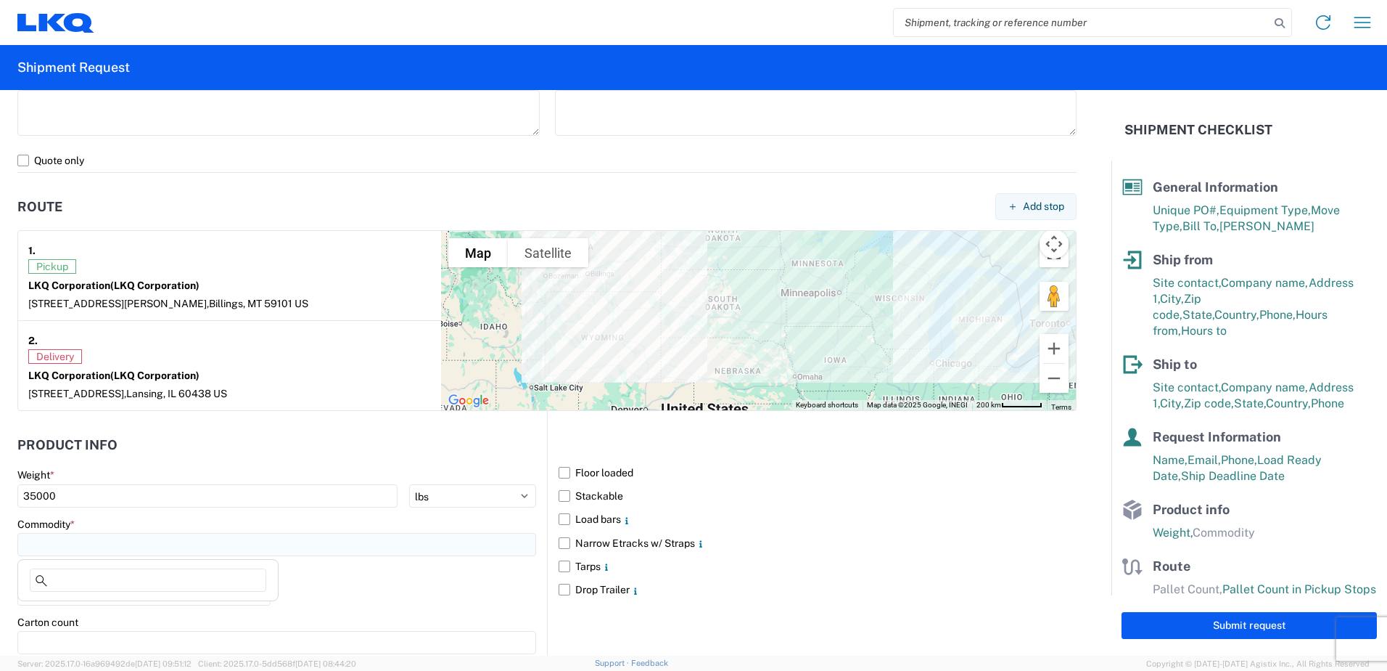
click at [123, 546] on input at bounding box center [276, 544] width 519 height 23
type input "en"
drag, startPoint x: 102, startPoint y: 611, endPoint x: 140, endPoint y: 561, distance: 62.7
click at [102, 610] on div "Engines, Transmissions" at bounding box center [148, 608] width 254 height 23
type input "Engines, Transmissions"
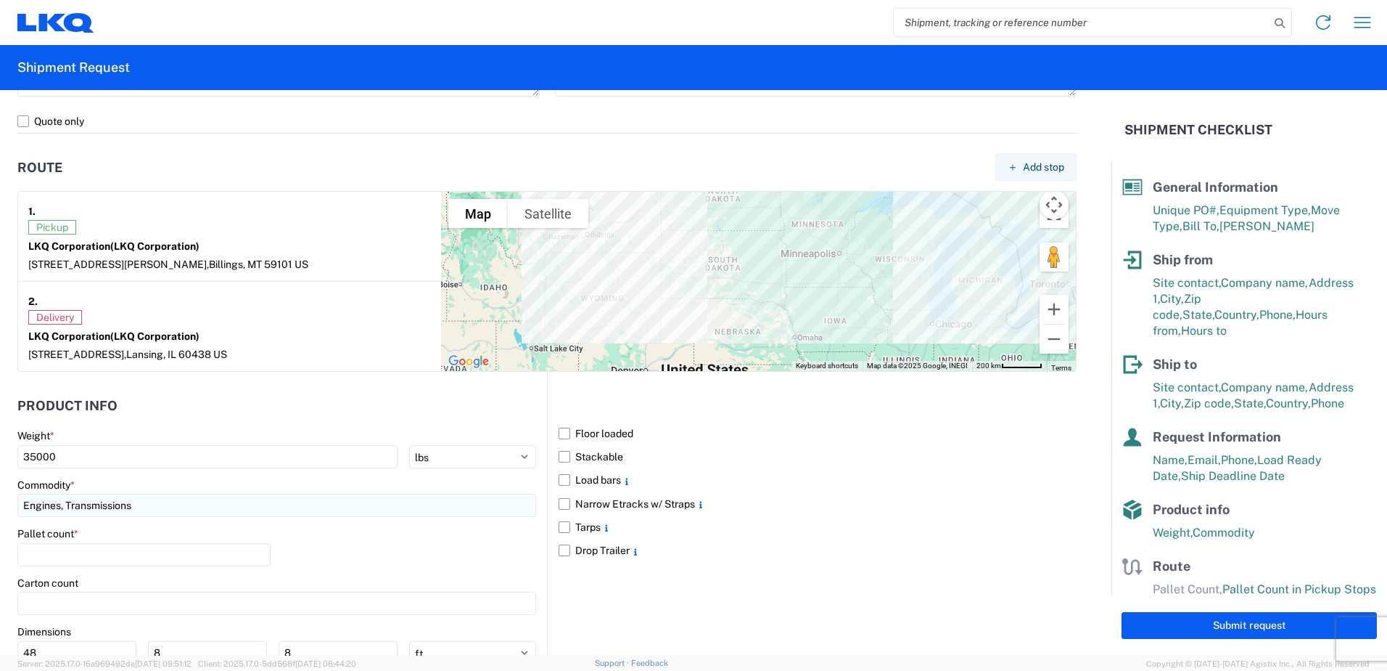
scroll to position [1089, 0]
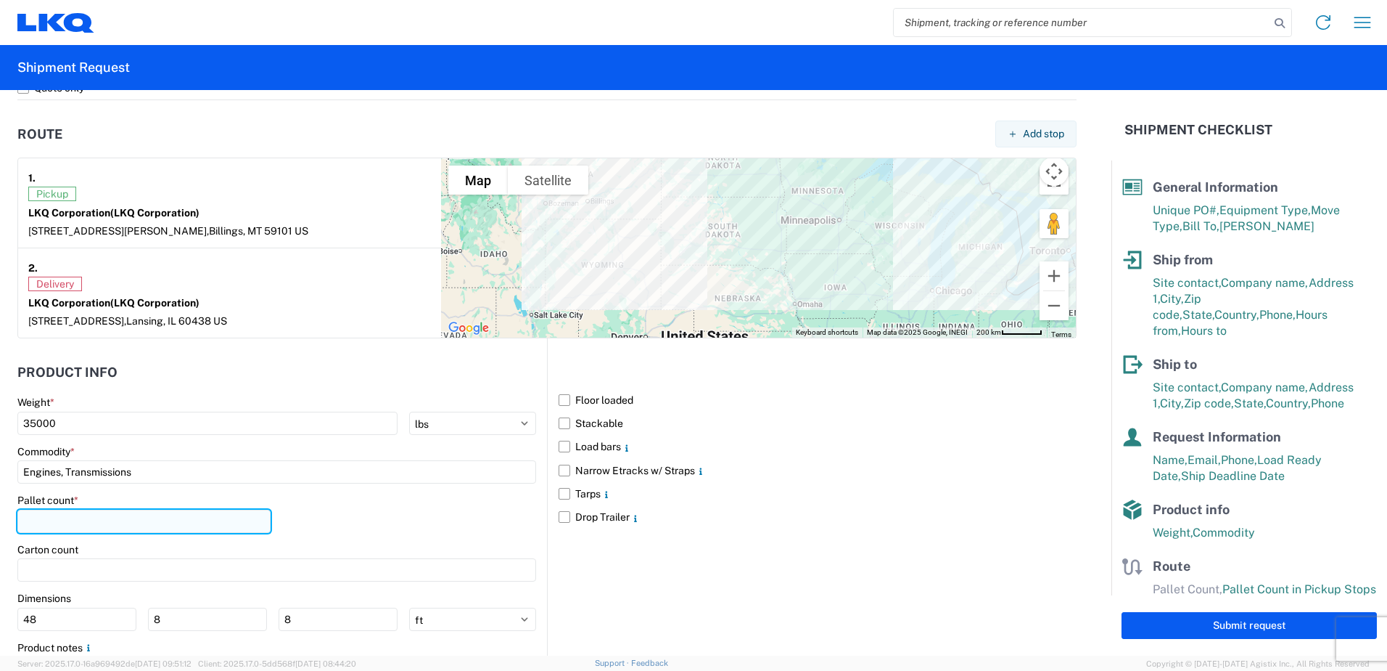
click at [27, 520] on input "number" at bounding box center [143, 520] width 253 height 23
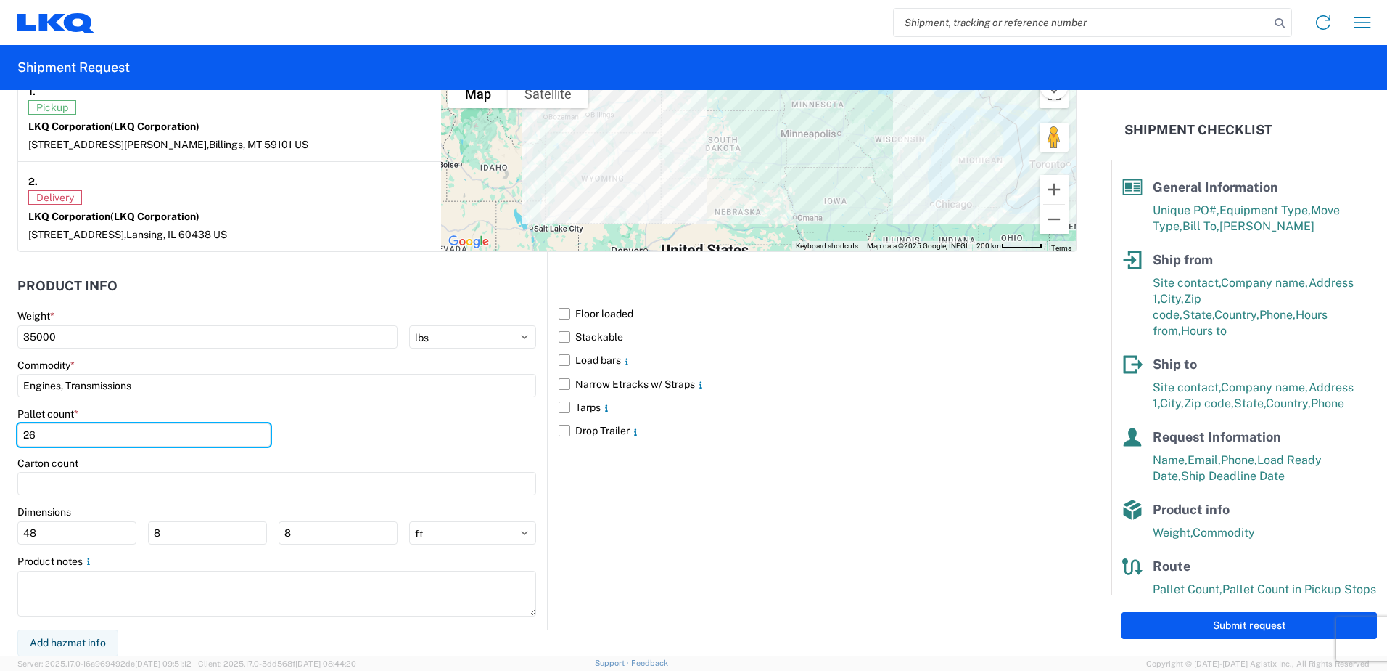
scroll to position [1176, 0]
type input "26"
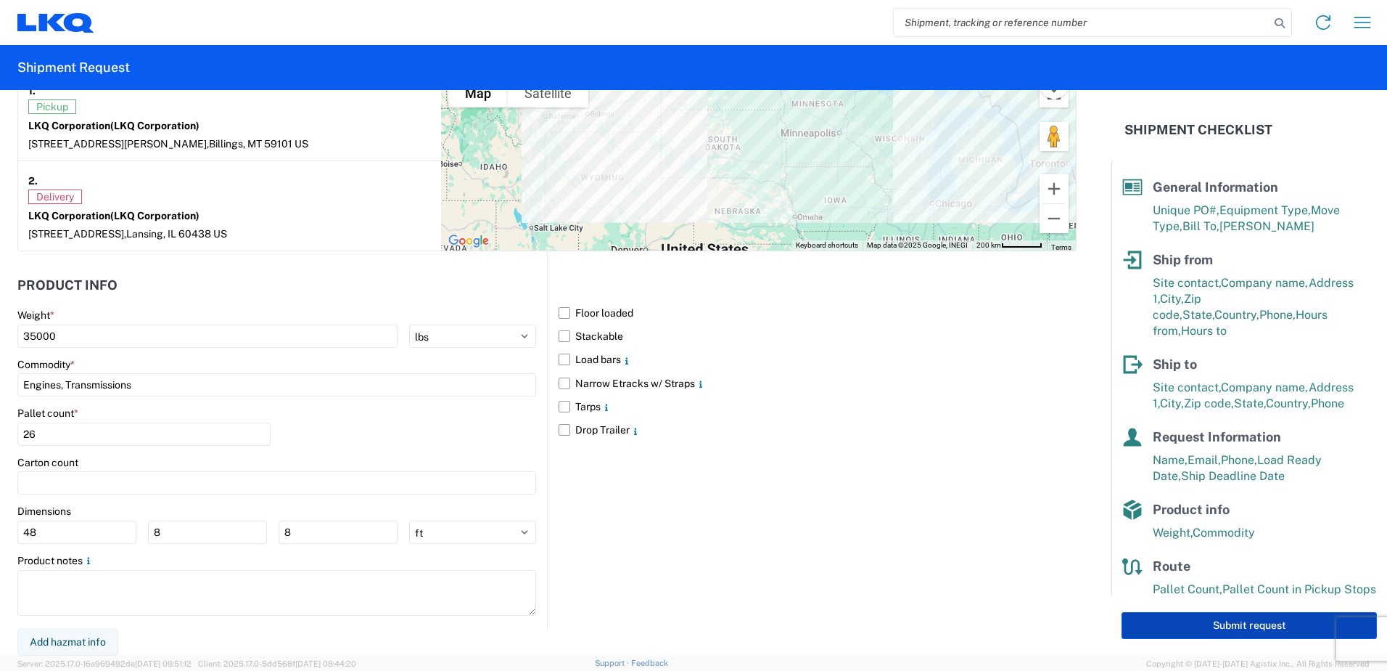
click at [1233, 628] on button "Submit request" at bounding box center [1249, 625] width 255 height 27
select select "US"
